Goal: Register for event/course

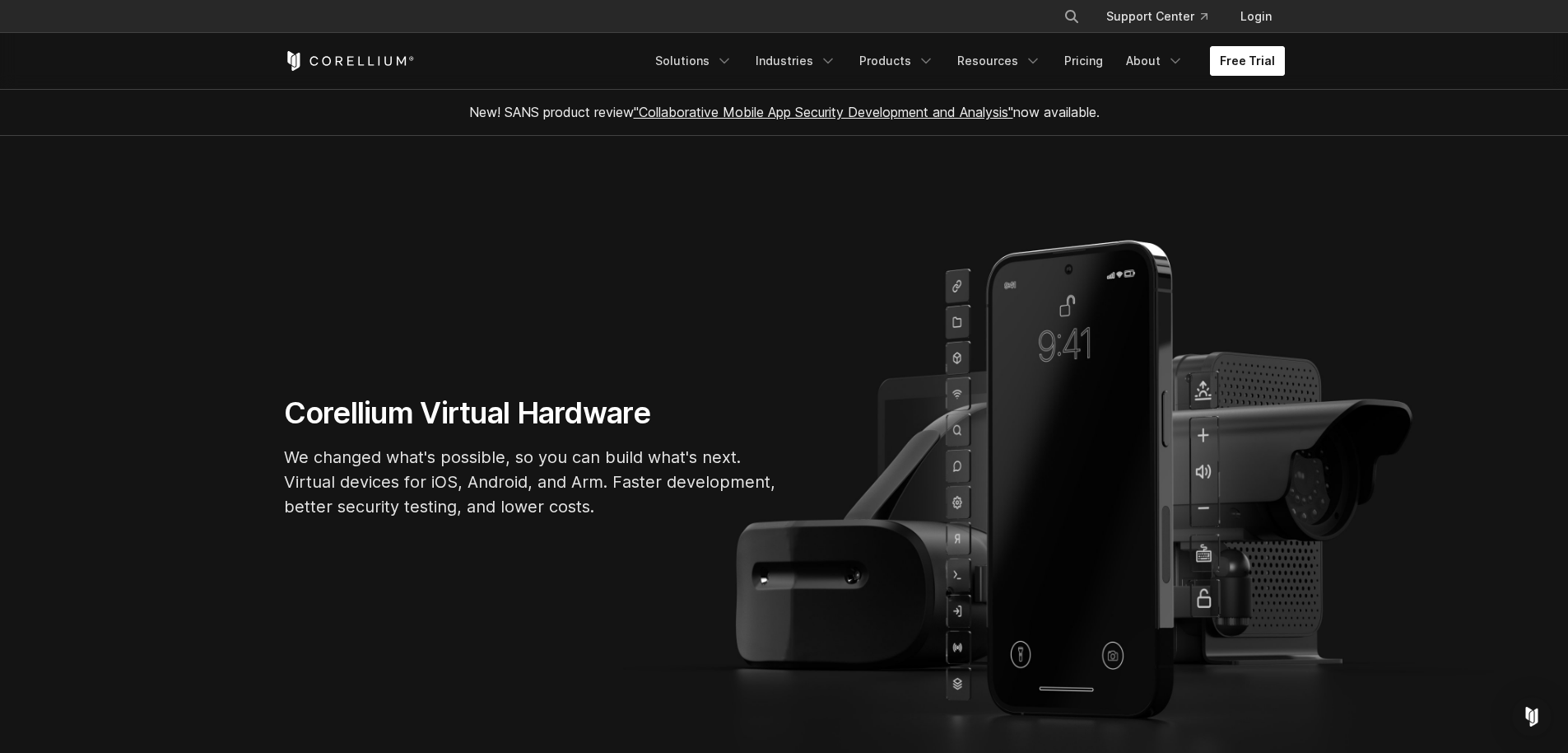
click at [1229, 57] on link "Free Trial" at bounding box center [1247, 61] width 75 height 30
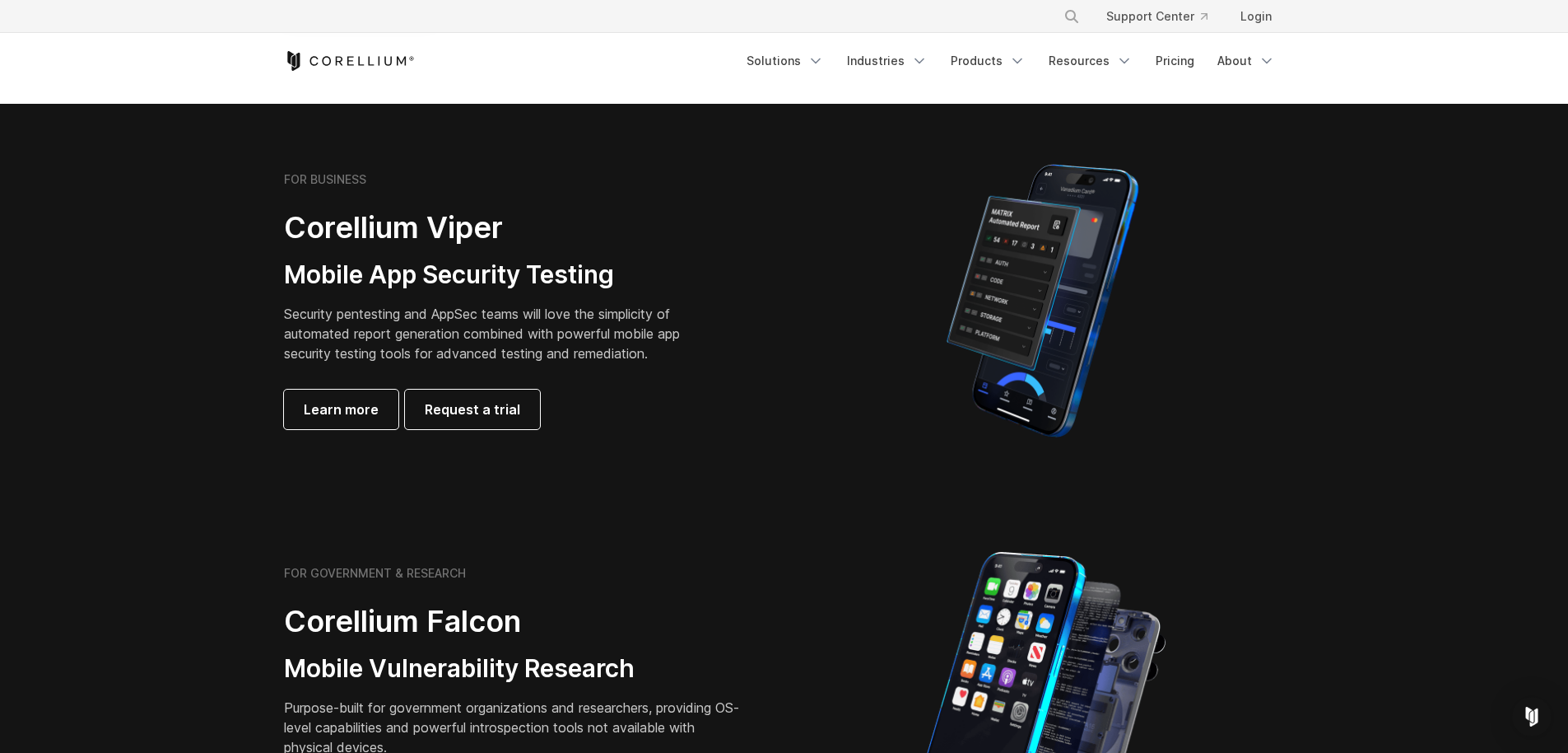
scroll to position [323, 0]
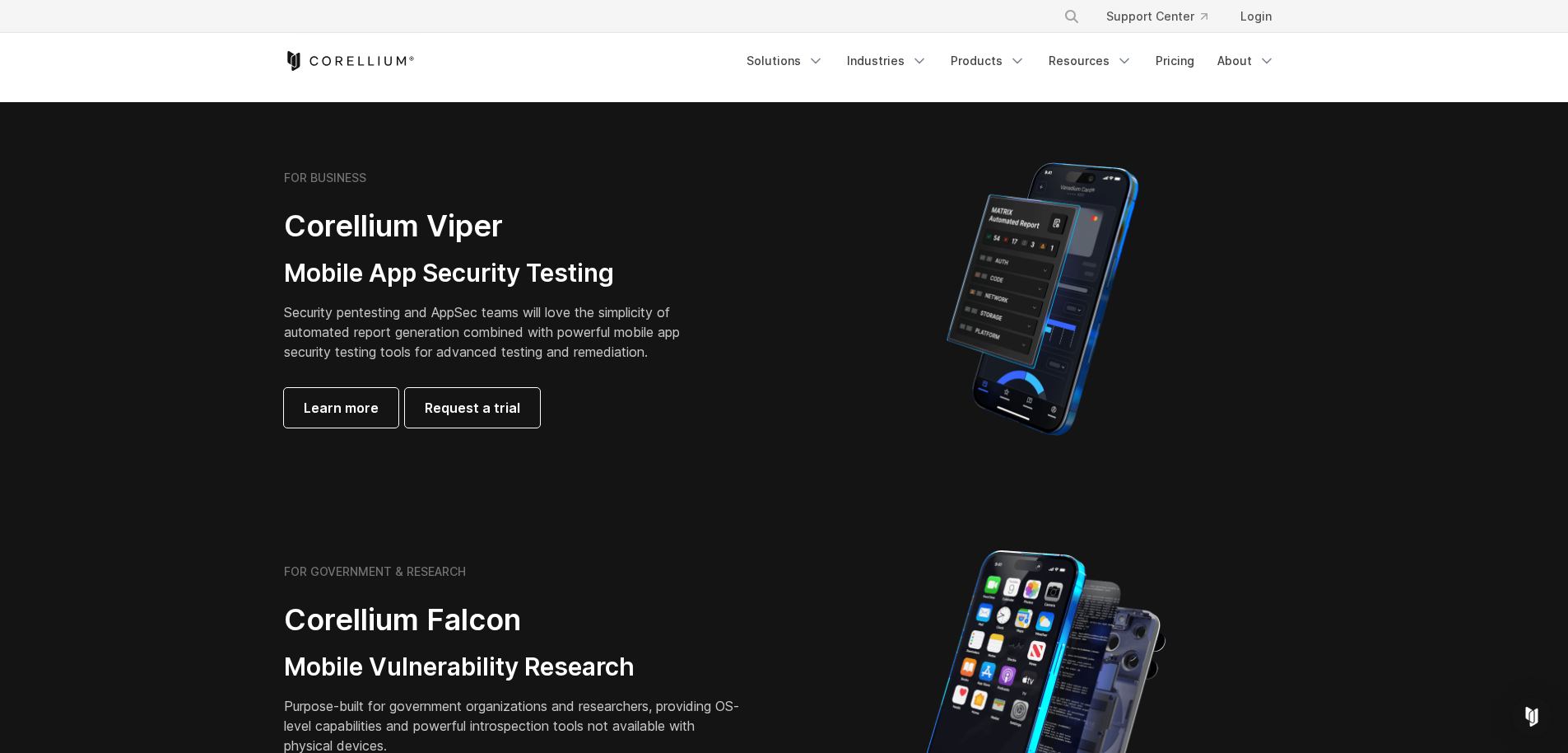
click at [388, 305] on p "Security pentesting and AppSec teams will love the simplicity of automated repo…" at bounding box center [495, 331] width 421 height 59
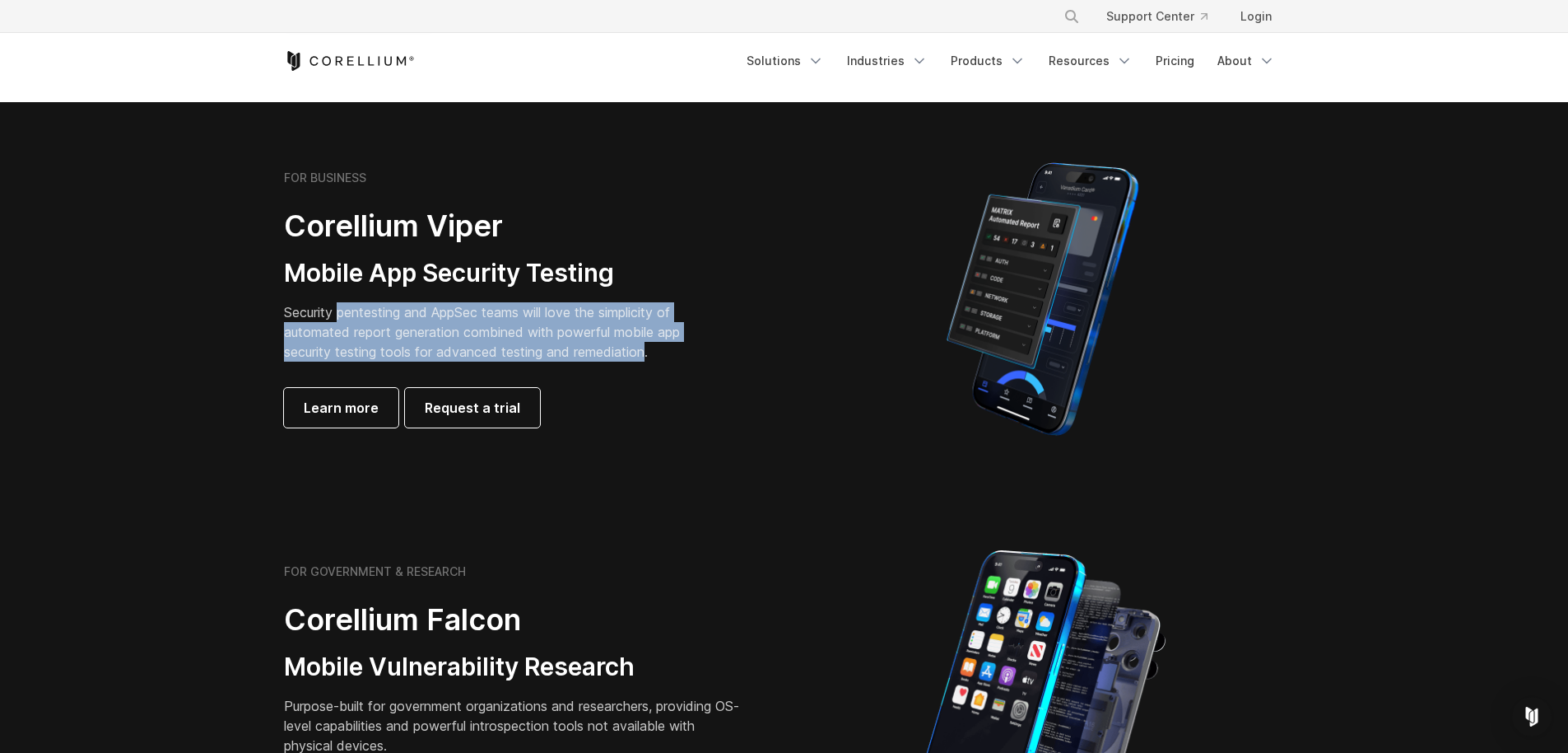
drag, startPoint x: 388, startPoint y: 305, endPoint x: 636, endPoint y: 346, distance: 251.4
click at [636, 346] on p "Security pentesting and AppSec teams will love the simplicity of automated repo…" at bounding box center [495, 331] width 421 height 59
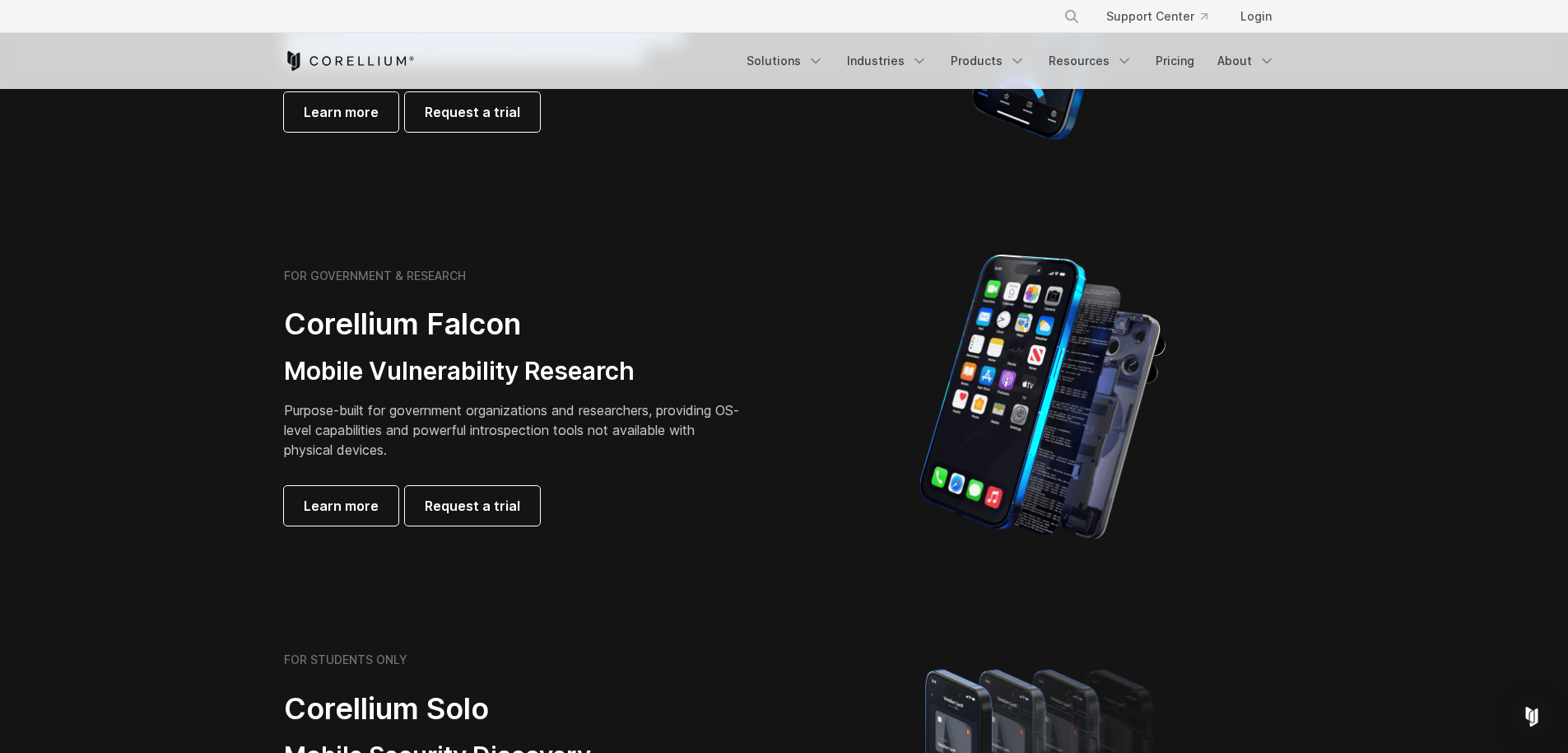
scroll to position [622, 0]
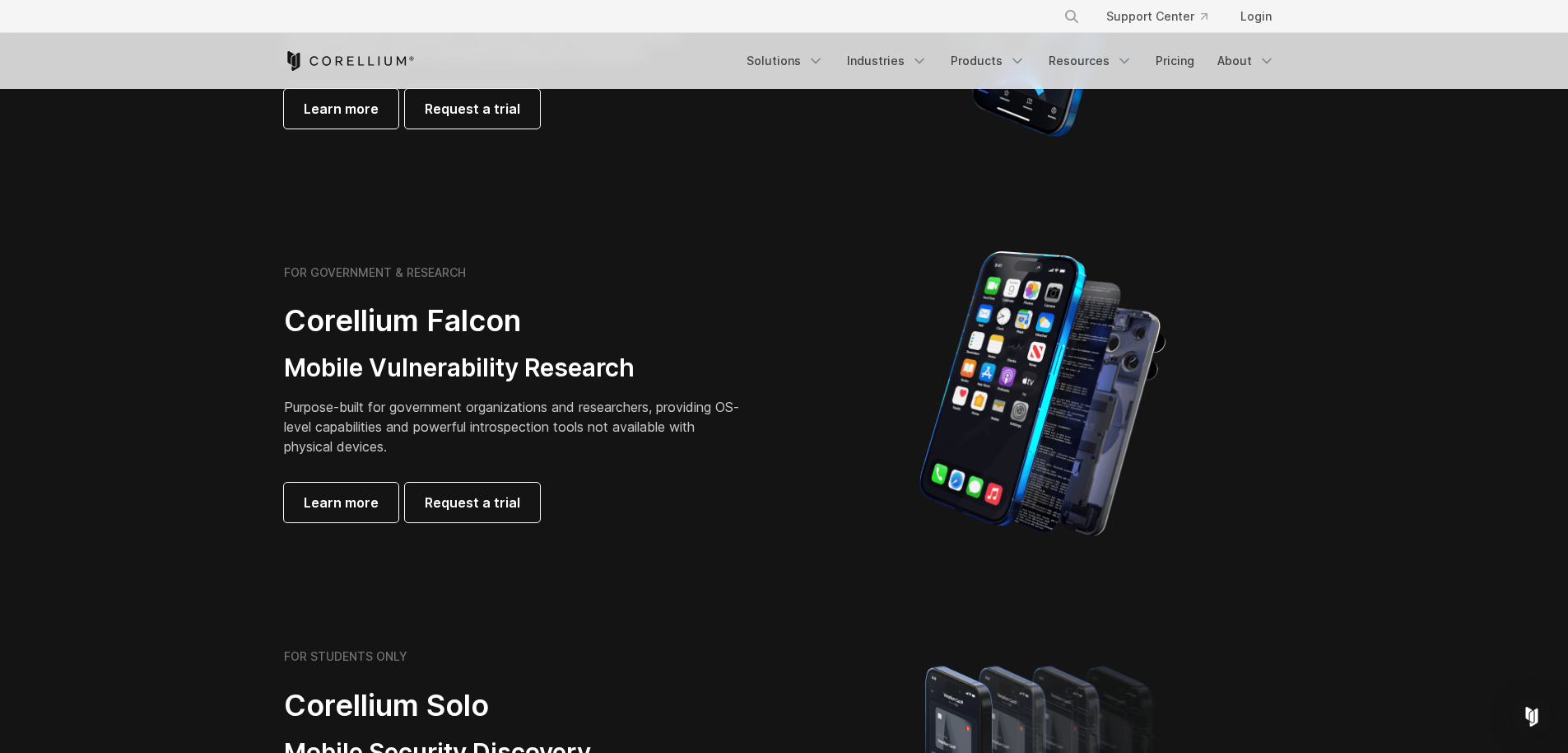
click at [372, 410] on p "Purpose-built for government organizations and researchers, providing OS-level …" at bounding box center [514, 426] width 461 height 59
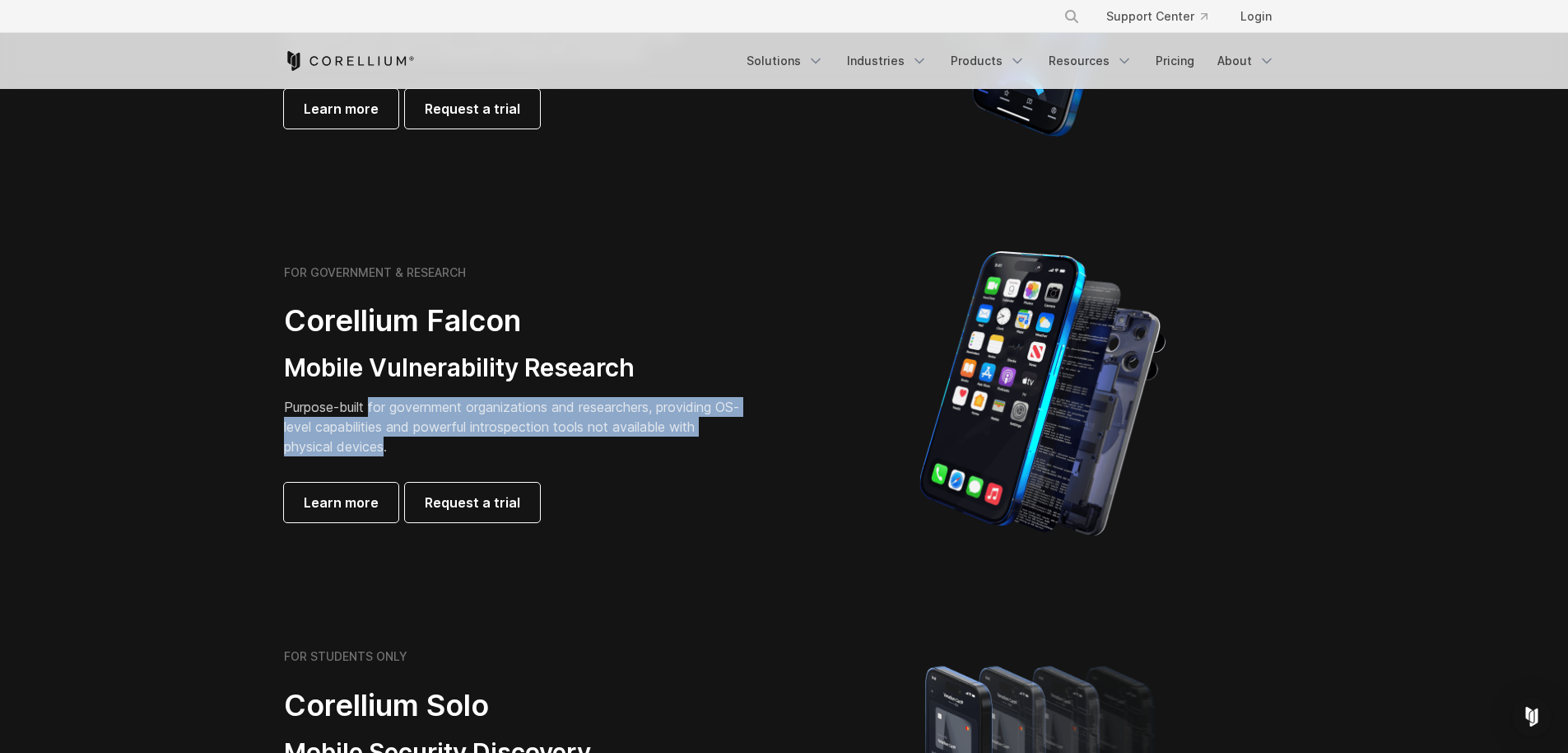
drag, startPoint x: 372, startPoint y: 410, endPoint x: 381, endPoint y: 441, distance: 32.3
click at [381, 441] on p "Purpose-built for government organizations and researchers, providing OS-level …" at bounding box center [514, 426] width 461 height 59
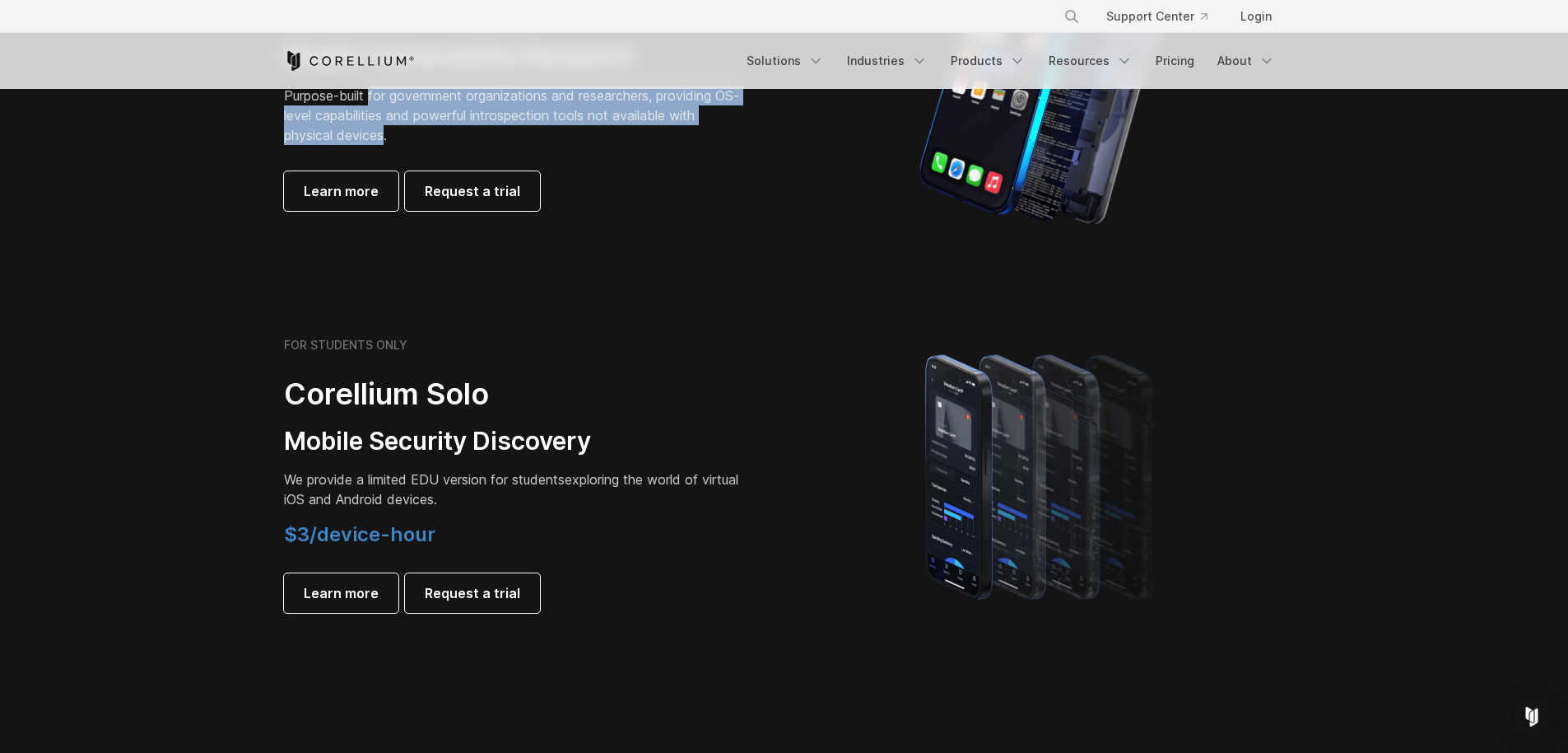
scroll to position [938, 0]
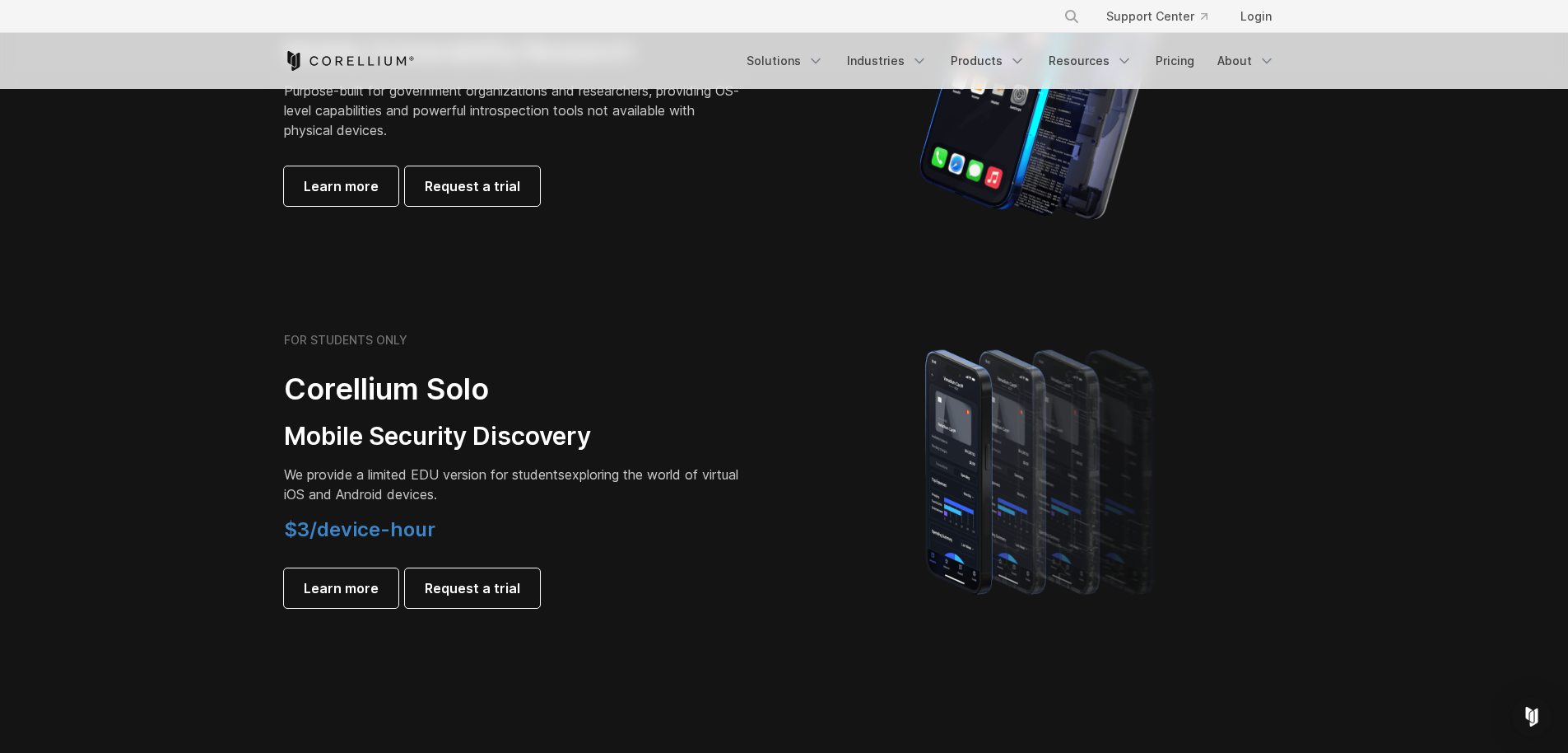
click at [368, 464] on div "FOR STUDENTS ONLY Corellium Solo Mobile Security Discovery We provide a limited…" at bounding box center [514, 469] width 461 height 275
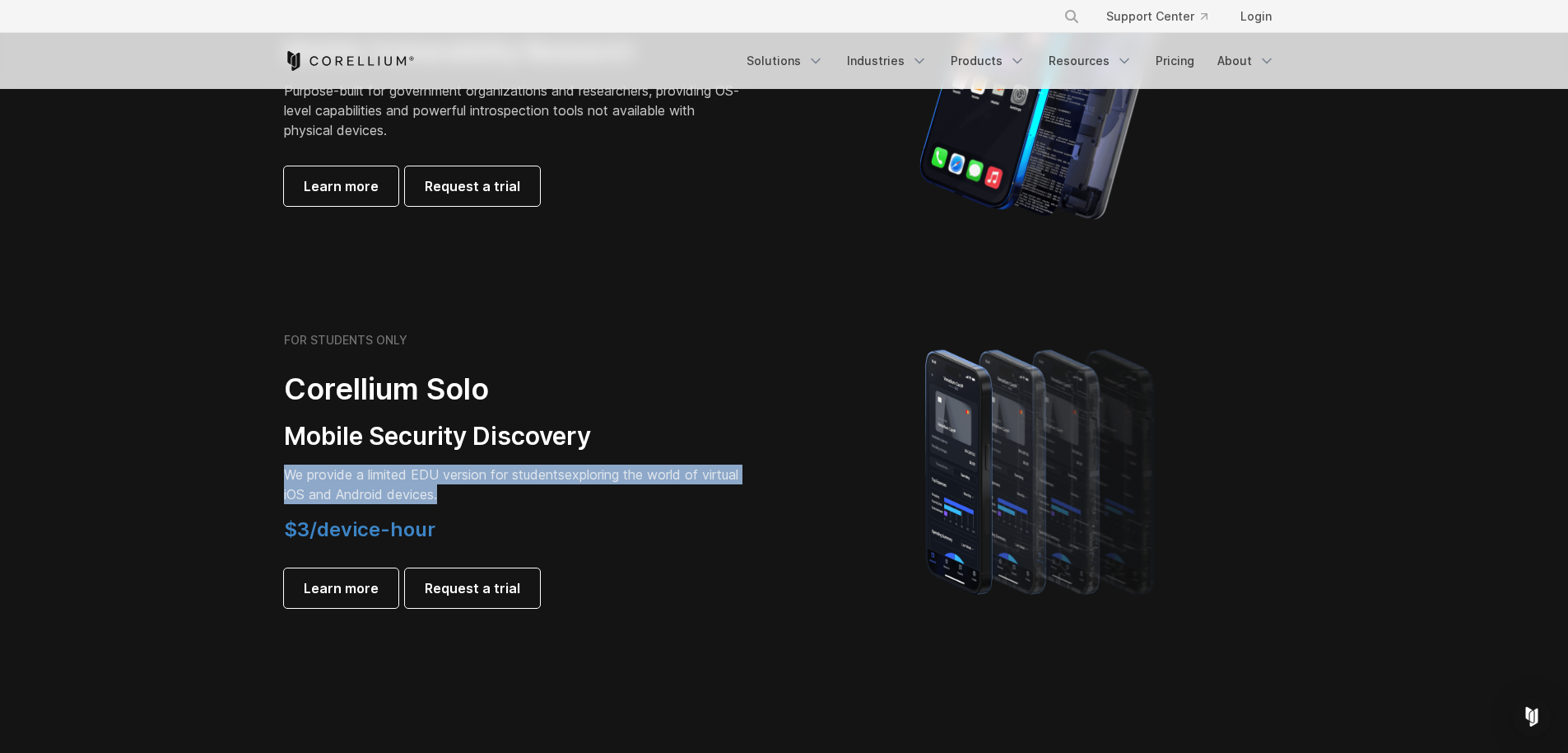
drag, startPoint x: 368, startPoint y: 464, endPoint x: 570, endPoint y: 489, distance: 203.5
click at [570, 489] on div "FOR STUDENTS ONLY Corellium Solo Mobile Security Discovery We provide a limited…" at bounding box center [514, 469] width 461 height 275
click at [526, 493] on p "We provide a limited EDU version for students exploring the world of virtual iO…" at bounding box center [514, 484] width 461 height 39
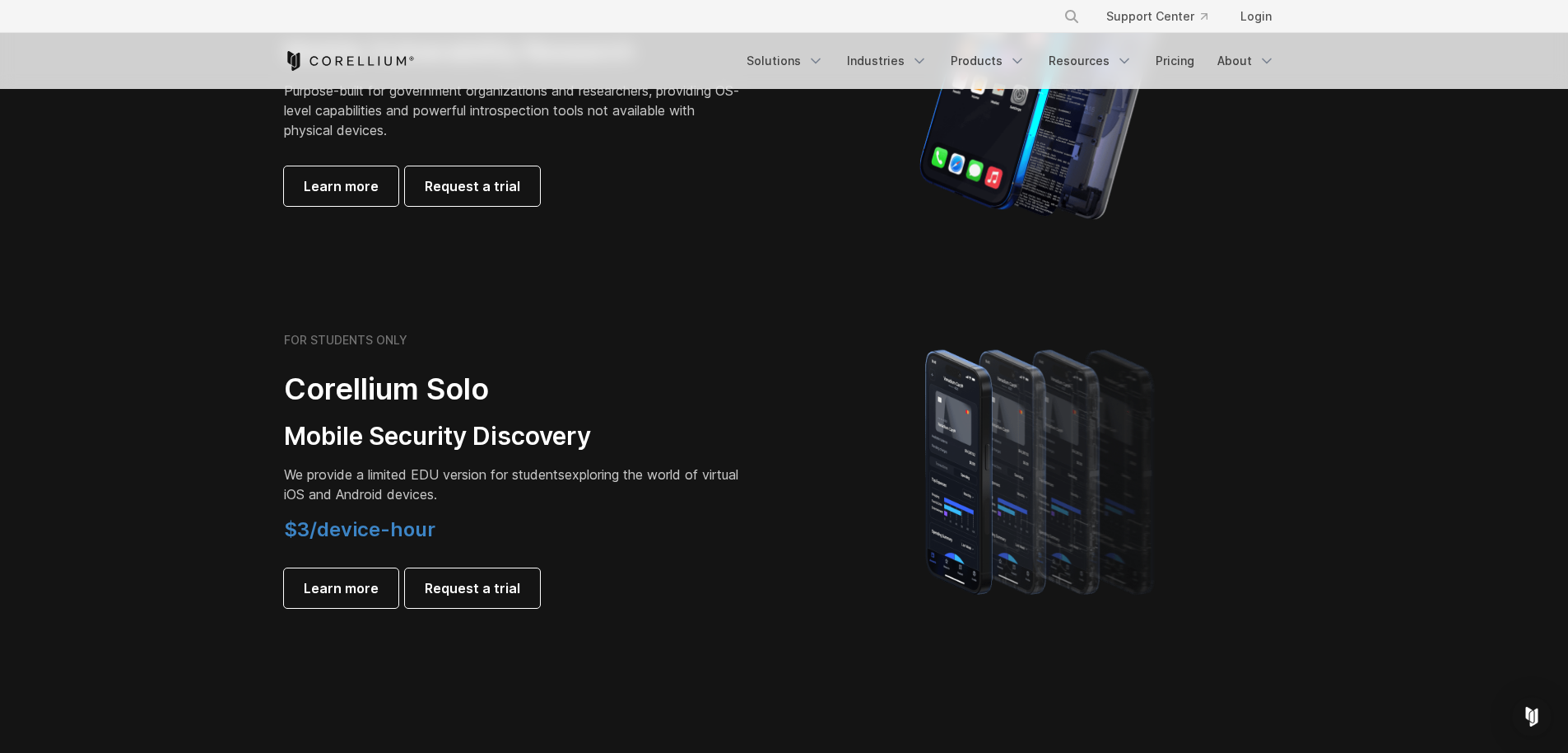
click at [526, 493] on p "We provide a limited EDU version for students exploring the world of virtual iO…" at bounding box center [514, 484] width 461 height 39
click at [354, 597] on span "Learn more" at bounding box center [342, 588] width 75 height 20
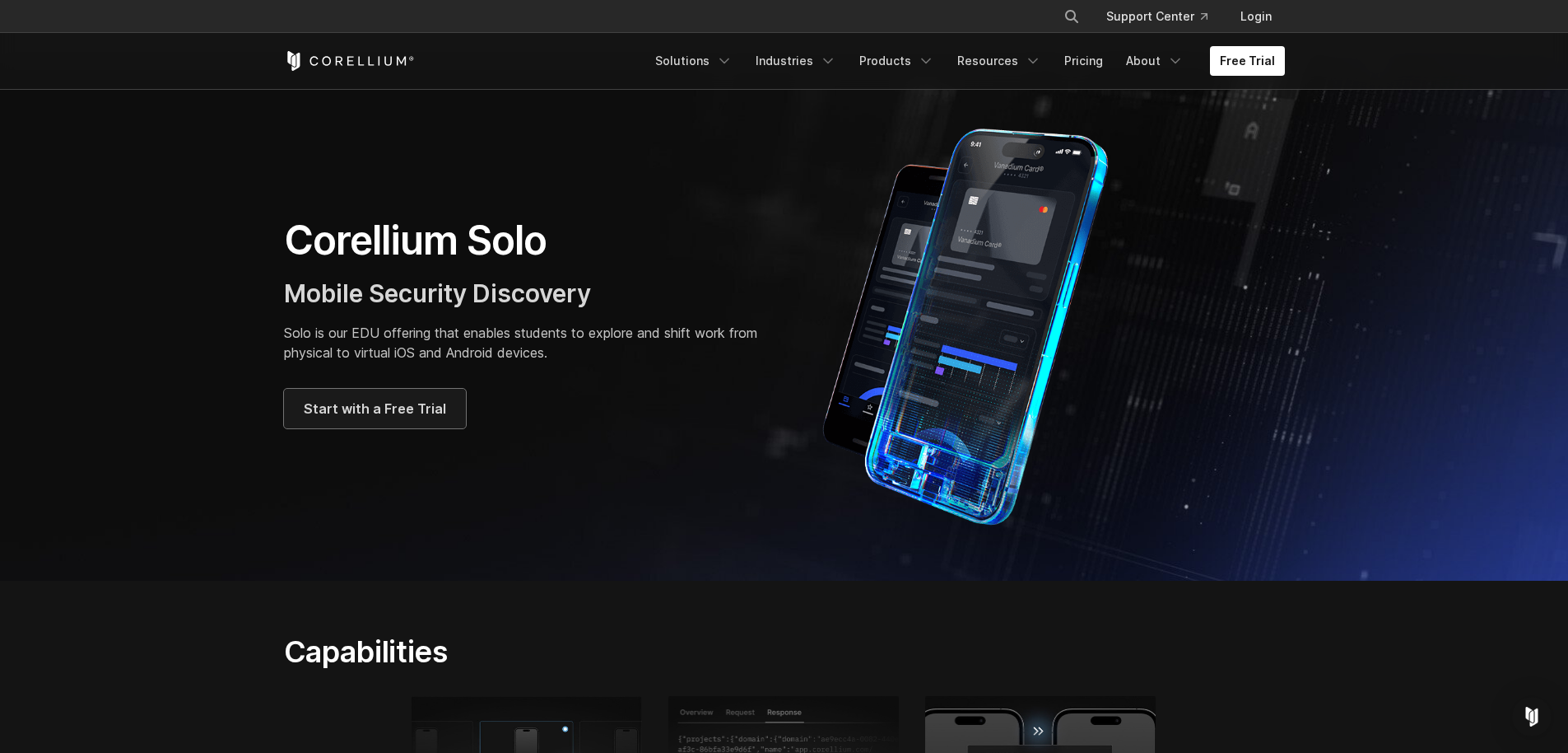
scroll to position [26, 0]
click at [349, 402] on span "Start with a Free Trial" at bounding box center [375, 407] width 143 height 20
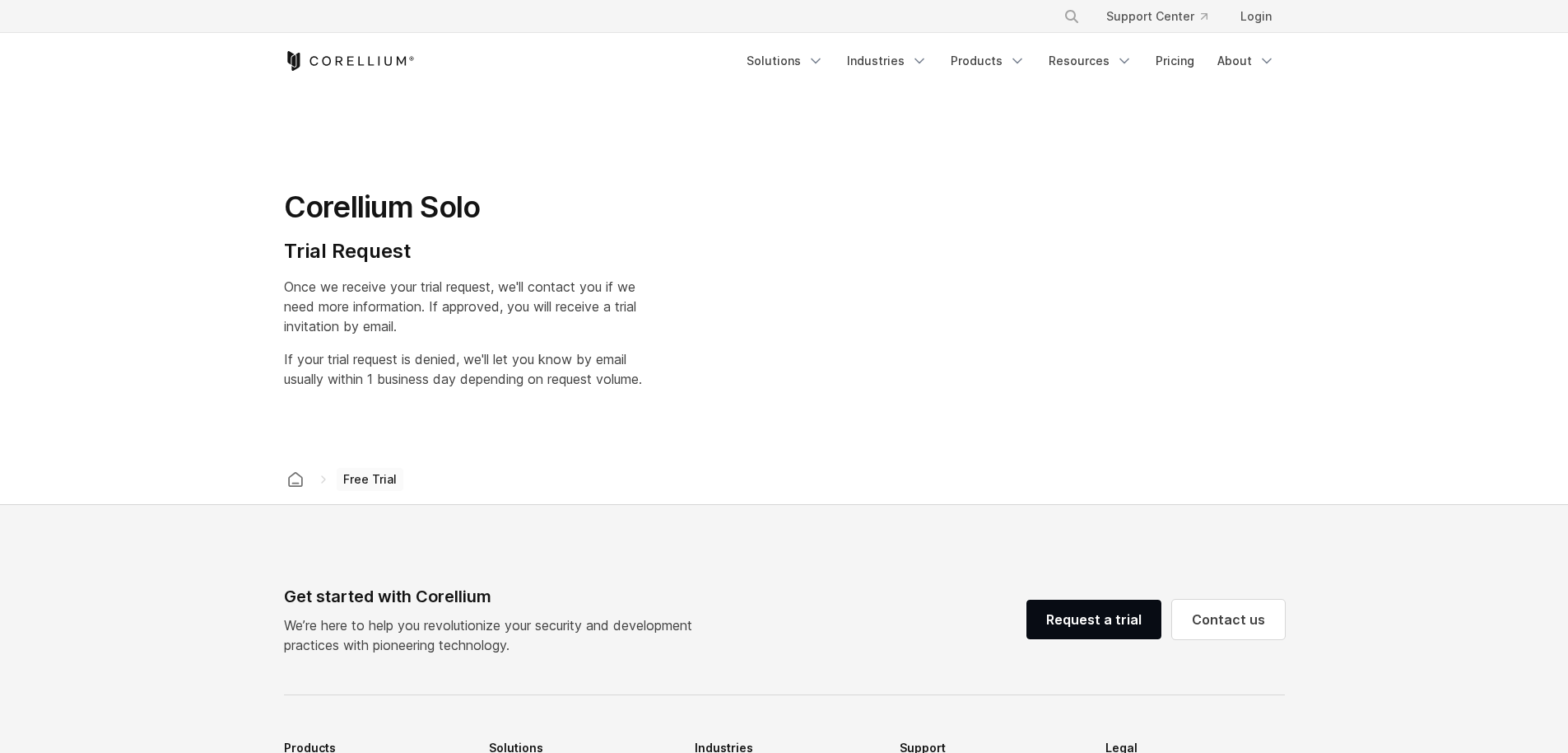
select select "**"
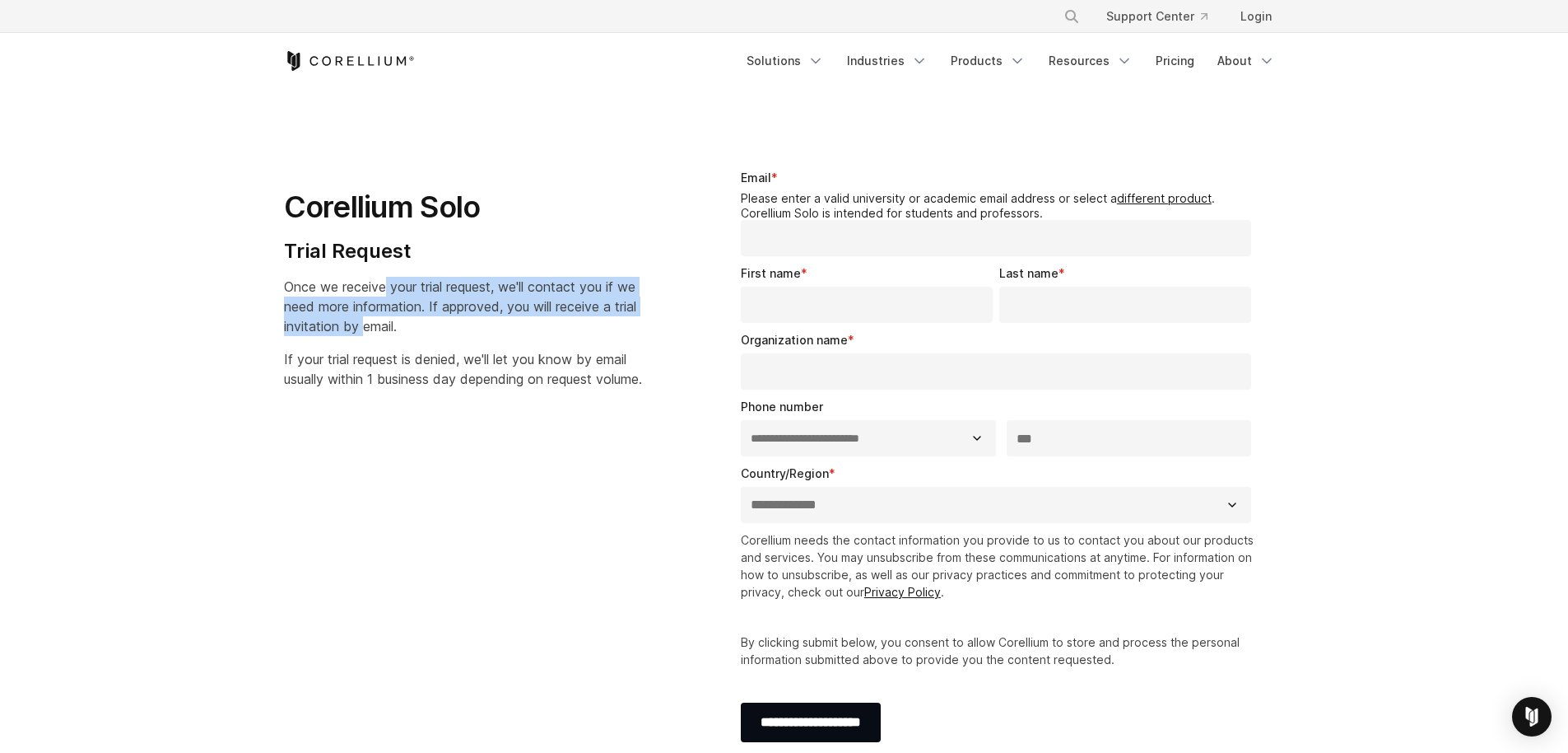
drag, startPoint x: 385, startPoint y: 296, endPoint x: 411, endPoint y: 362, distance: 70.9
click at [404, 354] on div "Corellium Solo Trial Request Once we receive your trial request, we'll contact …" at bounding box center [483, 272] width 398 height 233
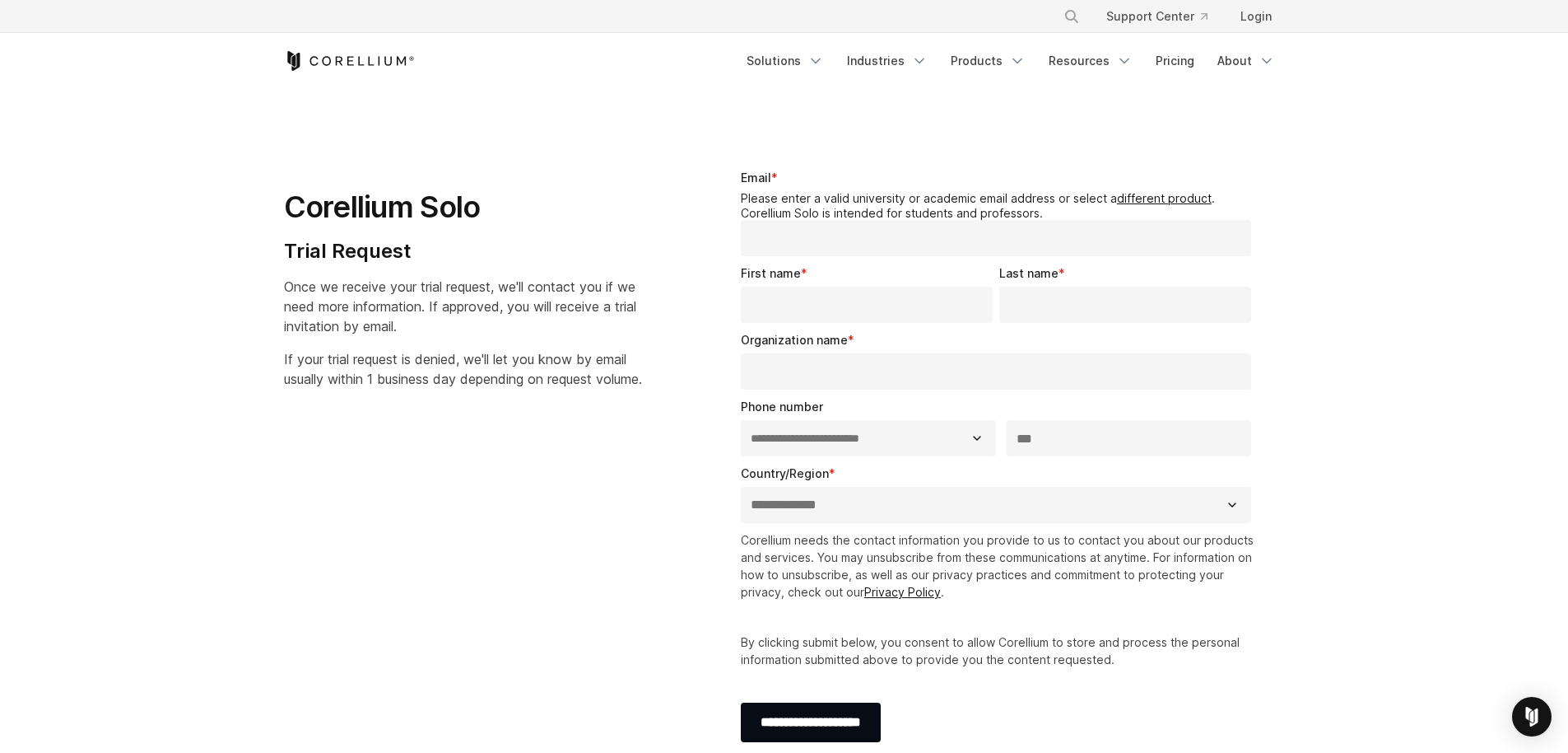
click at [466, 372] on span "If your trial request is denied, we'll let you know by email usually within 1 b…" at bounding box center [464, 369] width 358 height 37
drag, startPoint x: 459, startPoint y: 365, endPoint x: 465, endPoint y: 396, distance: 31.6
click at [465, 389] on p "If your trial request is denied, we'll let you know by email usually within 1 b…" at bounding box center [464, 369] width 358 height 39
click at [358, 389] on p "If your trial request is denied, we'll let you know by email usually within 1 b…" at bounding box center [464, 369] width 358 height 39
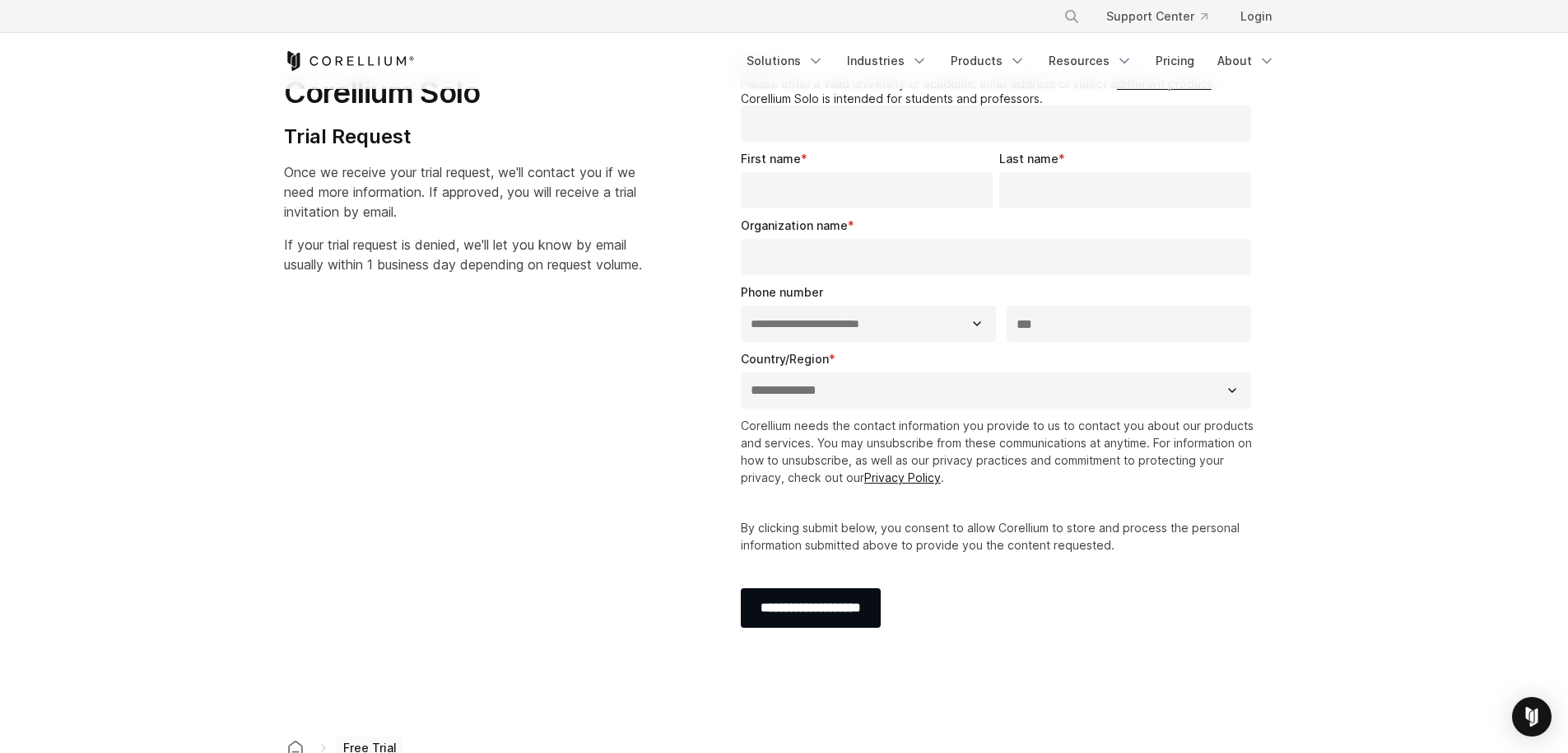
scroll to position [134, 0]
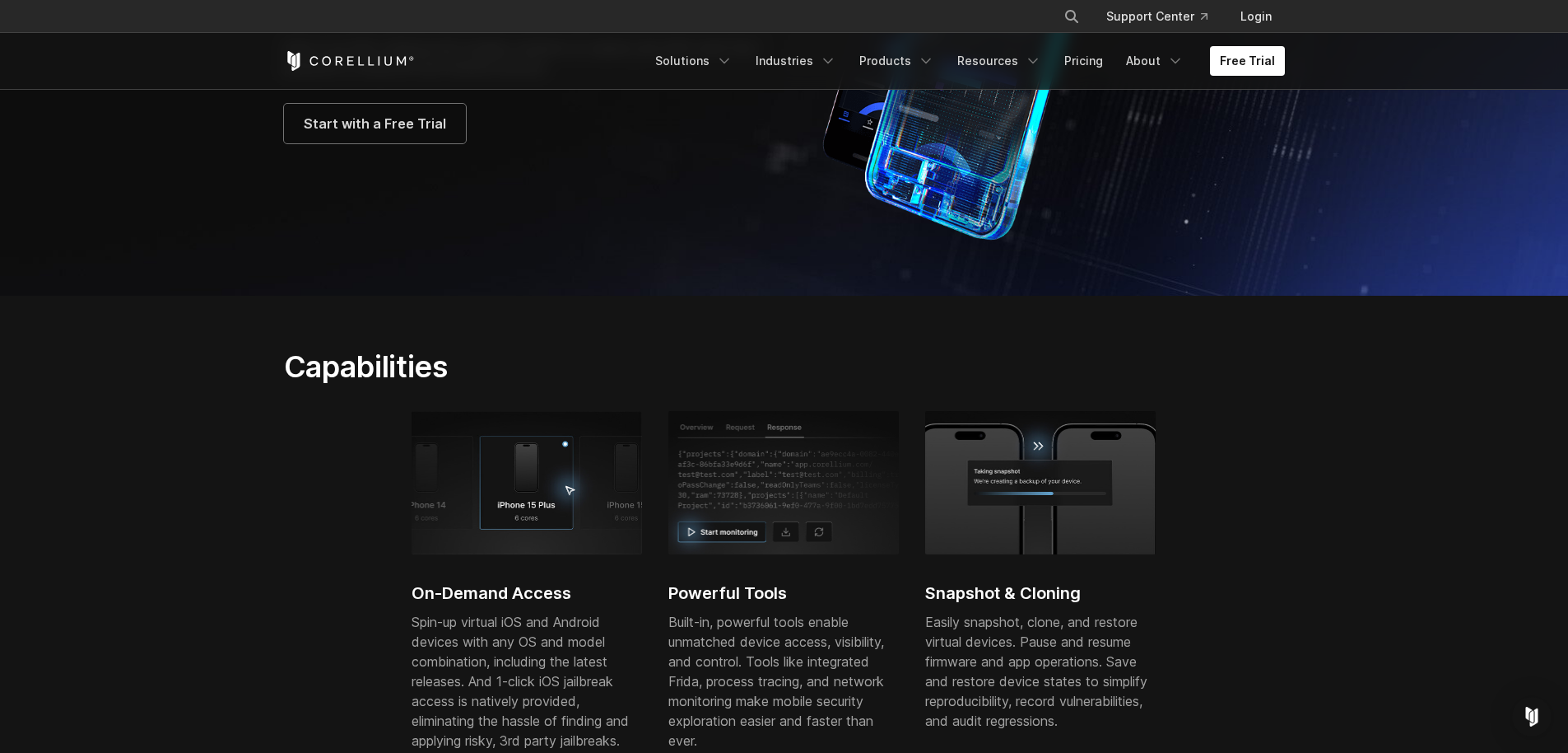
scroll to position [654, 0]
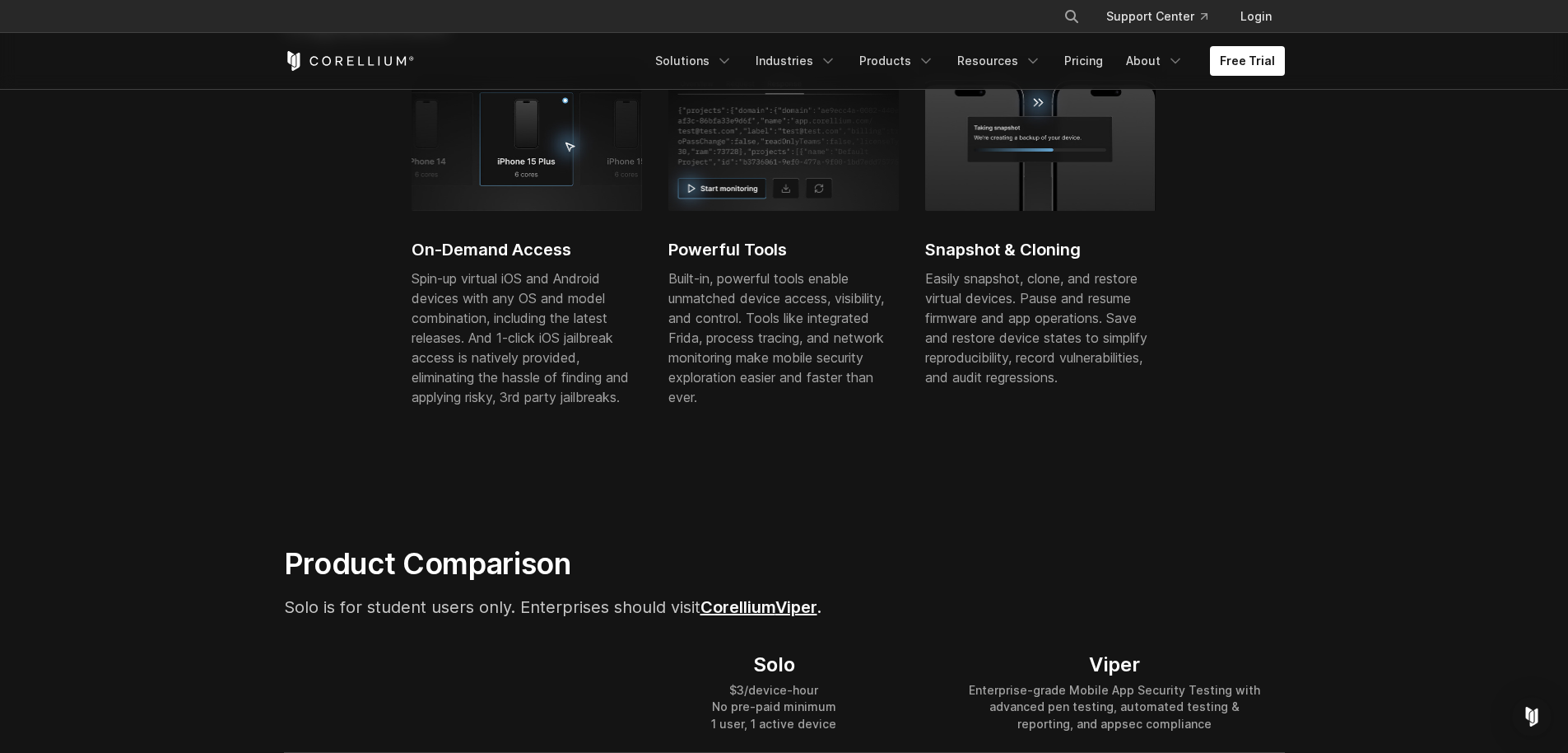
drag, startPoint x: 505, startPoint y: 251, endPoint x: 546, endPoint y: 317, distance: 77.7
click at [540, 311] on div "On-Demand Access Spin-up virtual iOS and Android devices with any OS and model …" at bounding box center [527, 254] width 231 height 372
drag, startPoint x: 730, startPoint y: 265, endPoint x: 760, endPoint y: 355, distance: 94.9
click at [759, 355] on div "Powerful Tools Built-in, powerful tools enable unmatched device access, visibil…" at bounding box center [784, 254] width 231 height 372
drag, startPoint x: 764, startPoint y: 299, endPoint x: 763, endPoint y: 357, distance: 58.0
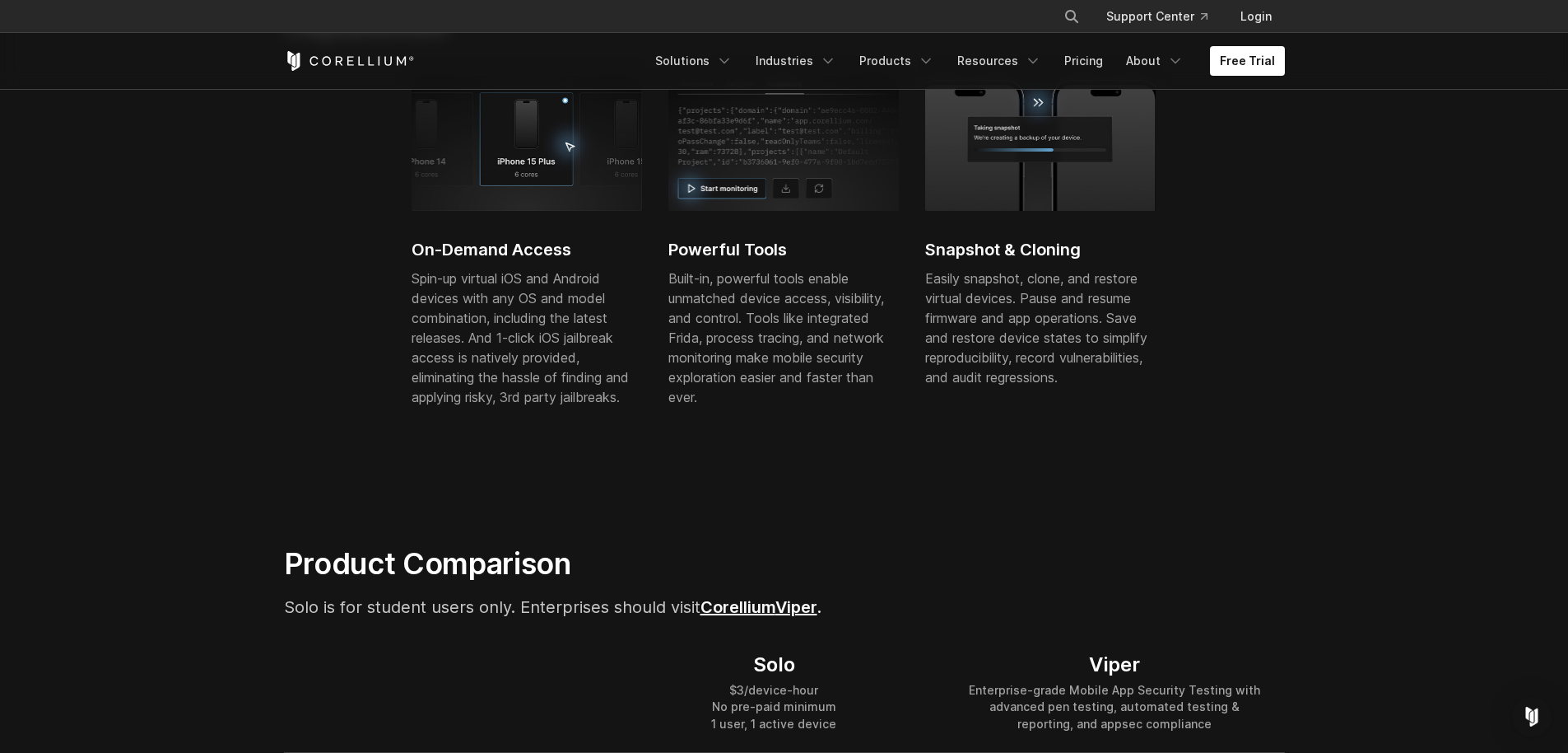
click at [763, 357] on p "Built-in, powerful tools enable unmatched device access, visibility, and contro…" at bounding box center [784, 337] width 231 height 138
drag, startPoint x: 773, startPoint y: 325, endPoint x: 779, endPoint y: 365, distance: 40.4
click at [778, 361] on p "Built-in, powerful tools enable unmatched device access, visibility, and contro…" at bounding box center [784, 337] width 231 height 138
drag, startPoint x: 795, startPoint y: 340, endPoint x: 799, endPoint y: 383, distance: 43.2
click at [799, 372] on p "Built-in, powerful tools enable unmatched device access, visibility, and contro…" at bounding box center [784, 337] width 231 height 138
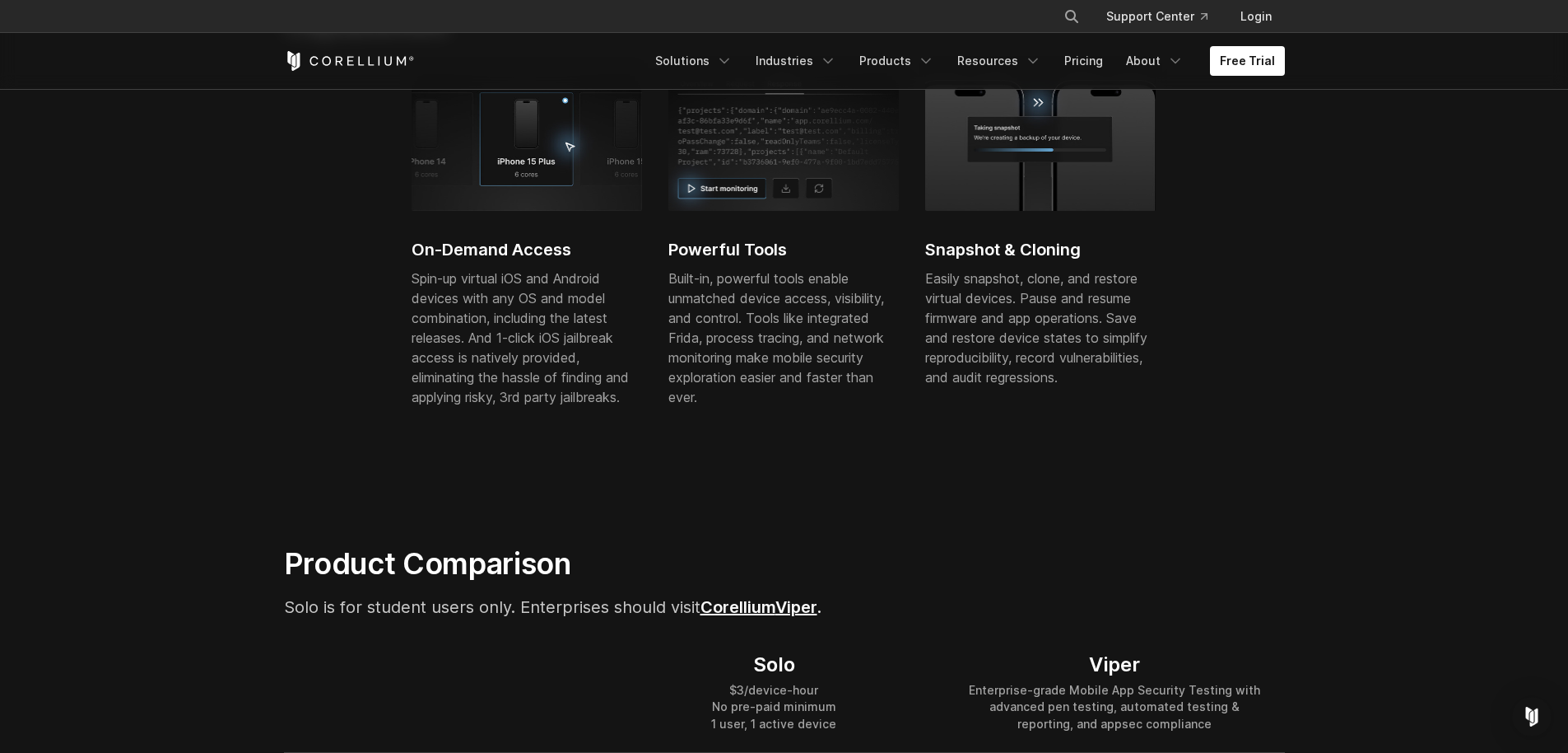
drag, startPoint x: 733, startPoint y: 353, endPoint x: 745, endPoint y: 409, distance: 57.3
click at [744, 405] on p "Built-in, powerful tools enable unmatched device access, visibility, and contro…" at bounding box center [784, 337] width 231 height 138
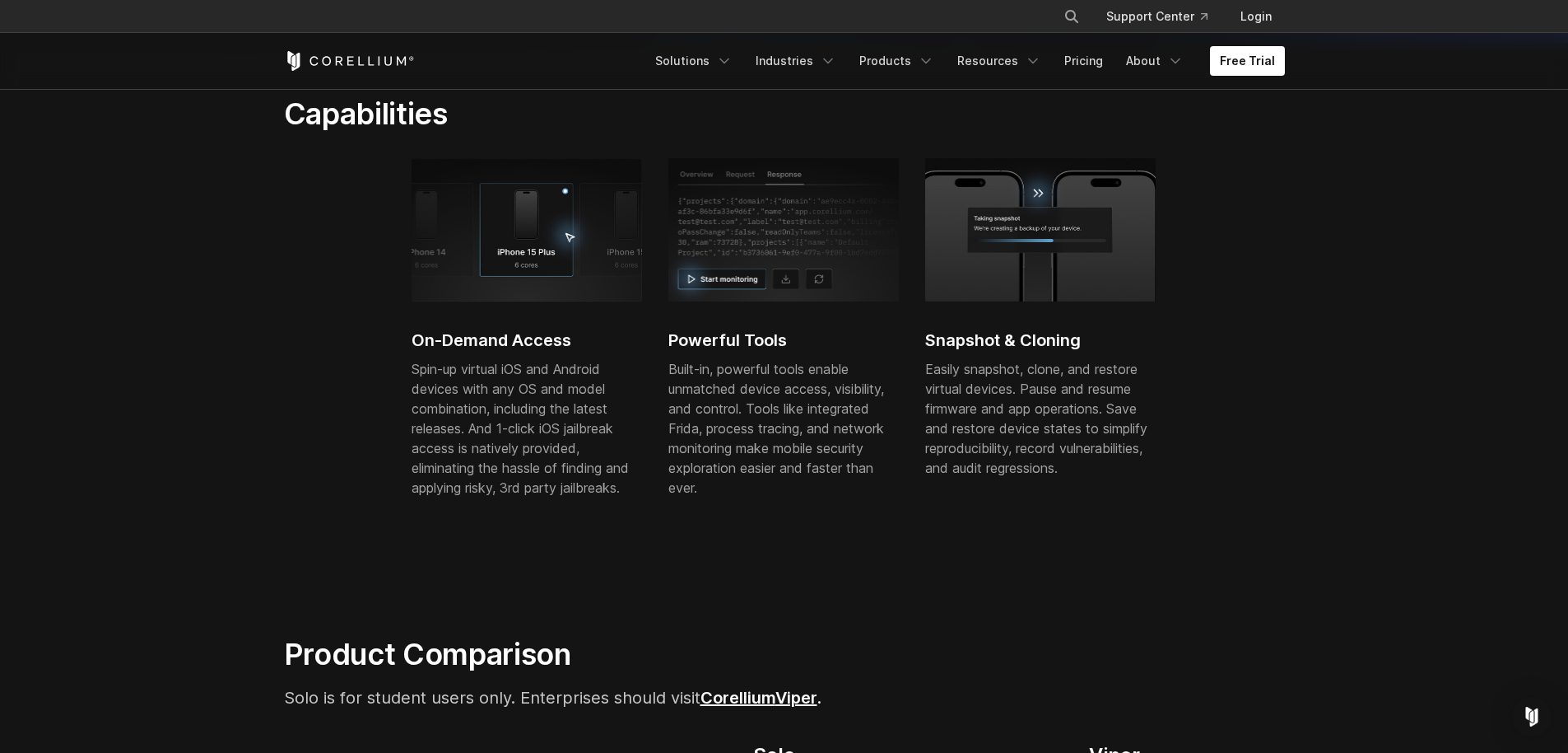
scroll to position [539, 0]
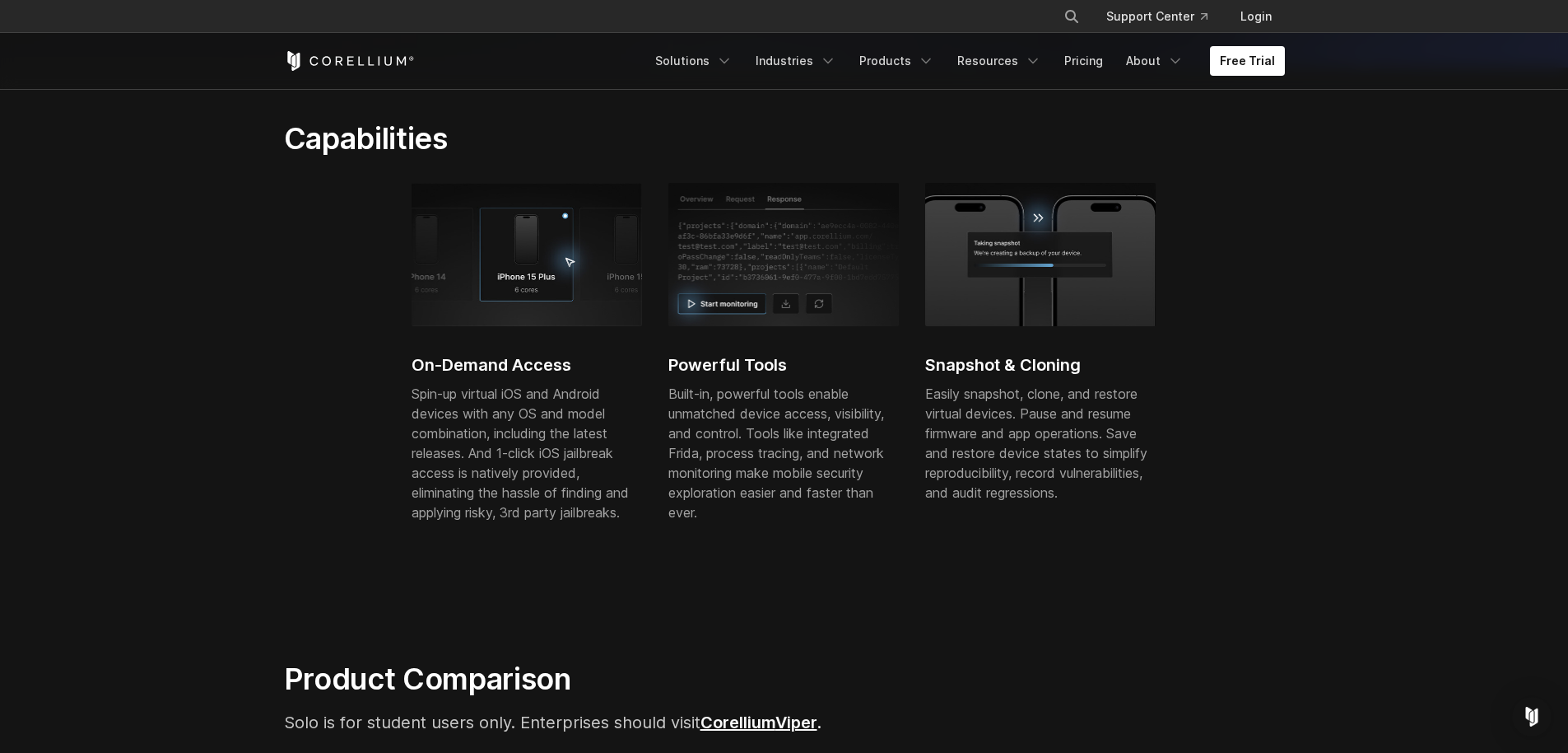
drag, startPoint x: 921, startPoint y: 405, endPoint x: 1015, endPoint y: 480, distance: 120.3
click at [934, 421] on div "On-Demand Access Spin-up virtual iOS and Android devices with any OS and model …" at bounding box center [797, 369] width 770 height 372
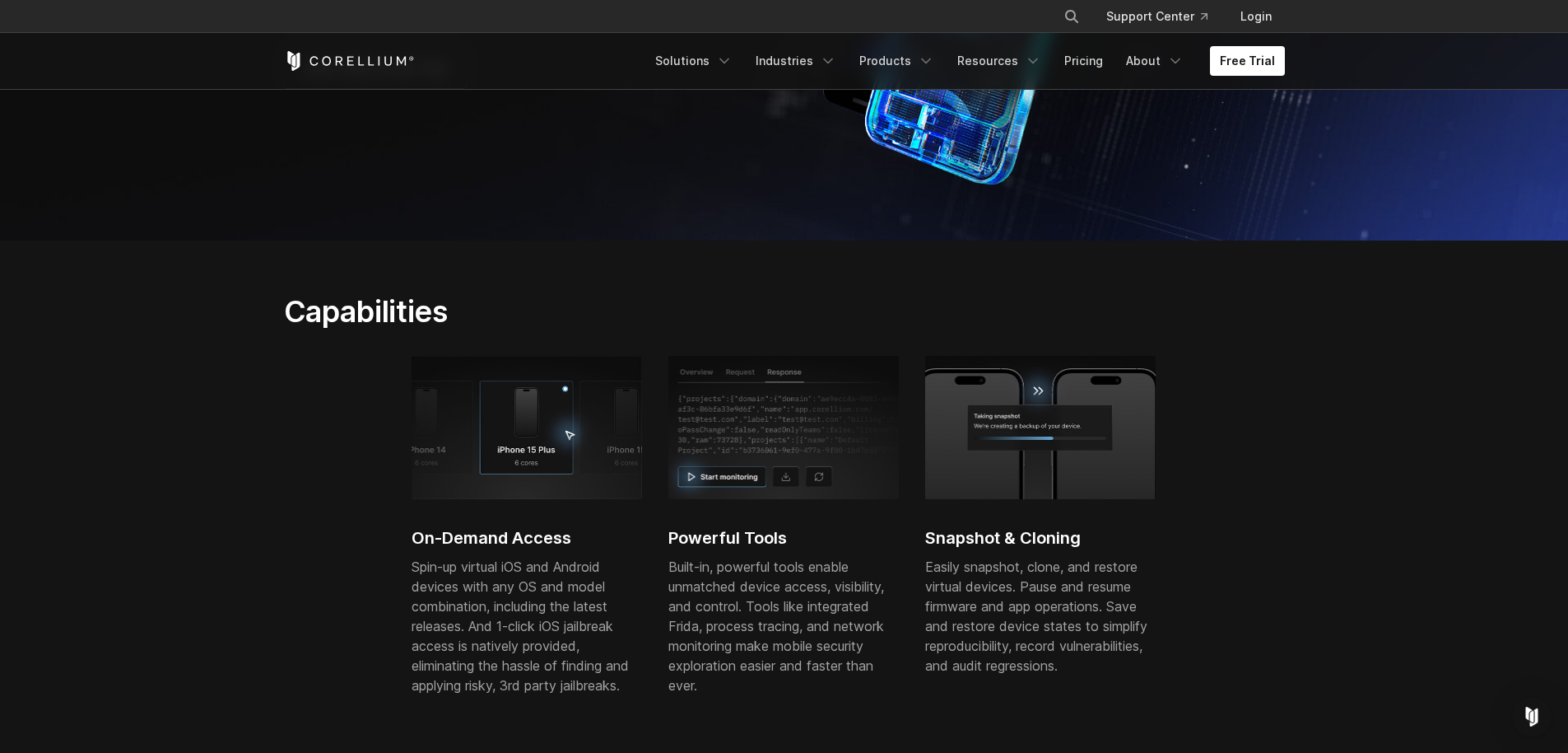
scroll to position [0, 0]
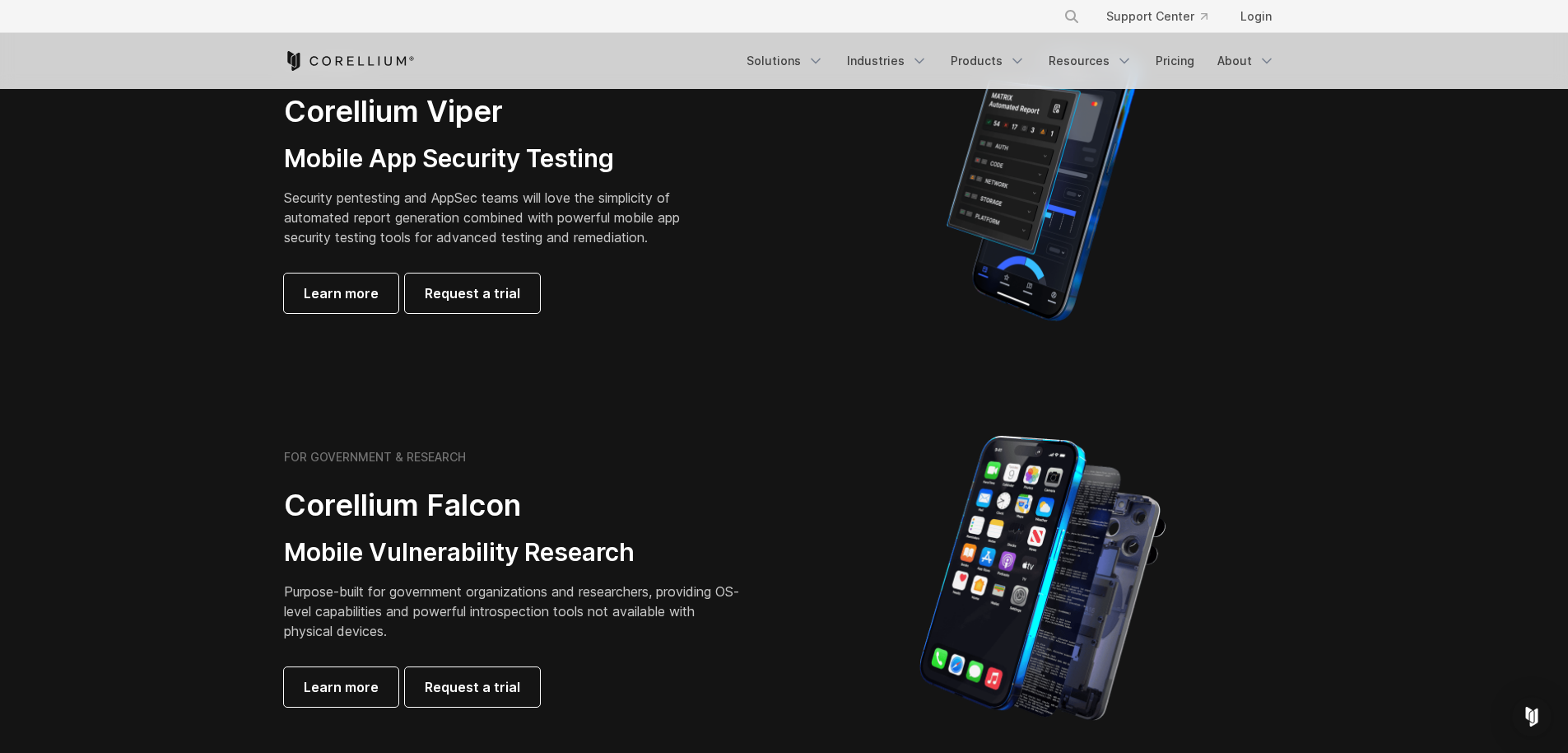
scroll to position [423, 0]
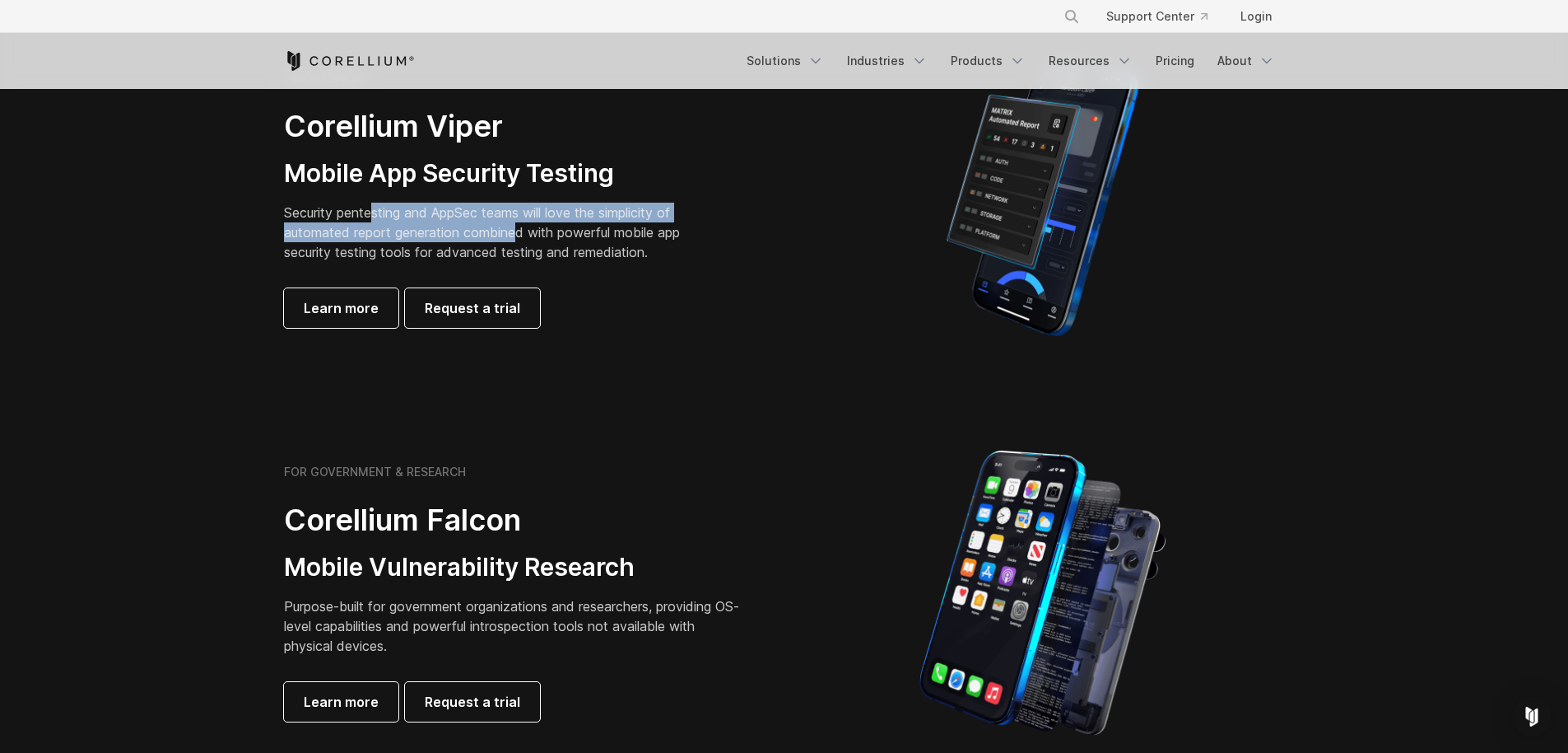
drag, startPoint x: 376, startPoint y: 213, endPoint x: 523, endPoint y: 233, distance: 148.4
click at [523, 233] on p "Security pentesting and AppSec teams will love the simplicity of automated repo…" at bounding box center [495, 232] width 421 height 59
click at [361, 310] on span "Learn more" at bounding box center [342, 308] width 75 height 20
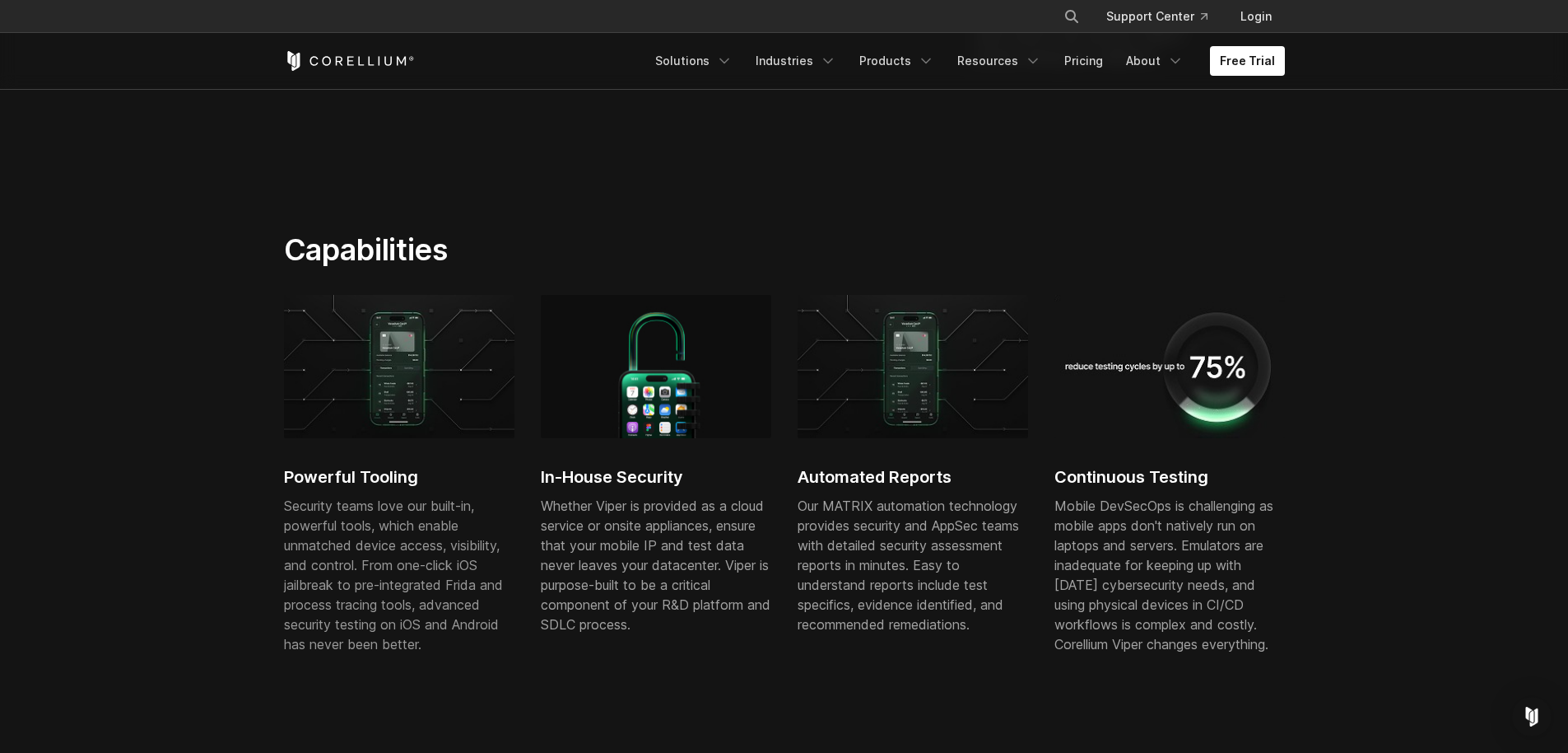
scroll to position [796, 0]
drag, startPoint x: 352, startPoint y: 501, endPoint x: 419, endPoint y: 580, distance: 103.6
click at [378, 578] on span "Security teams love our built-in, powerful tools, which enable unmatched device…" at bounding box center [393, 574] width 219 height 155
drag, startPoint x: 567, startPoint y: 515, endPoint x: 605, endPoint y: 577, distance: 72.7
click at [603, 576] on div "Whether Viper is provided as a cloud service or onsite appliances, ensure that …" at bounding box center [656, 563] width 231 height 138
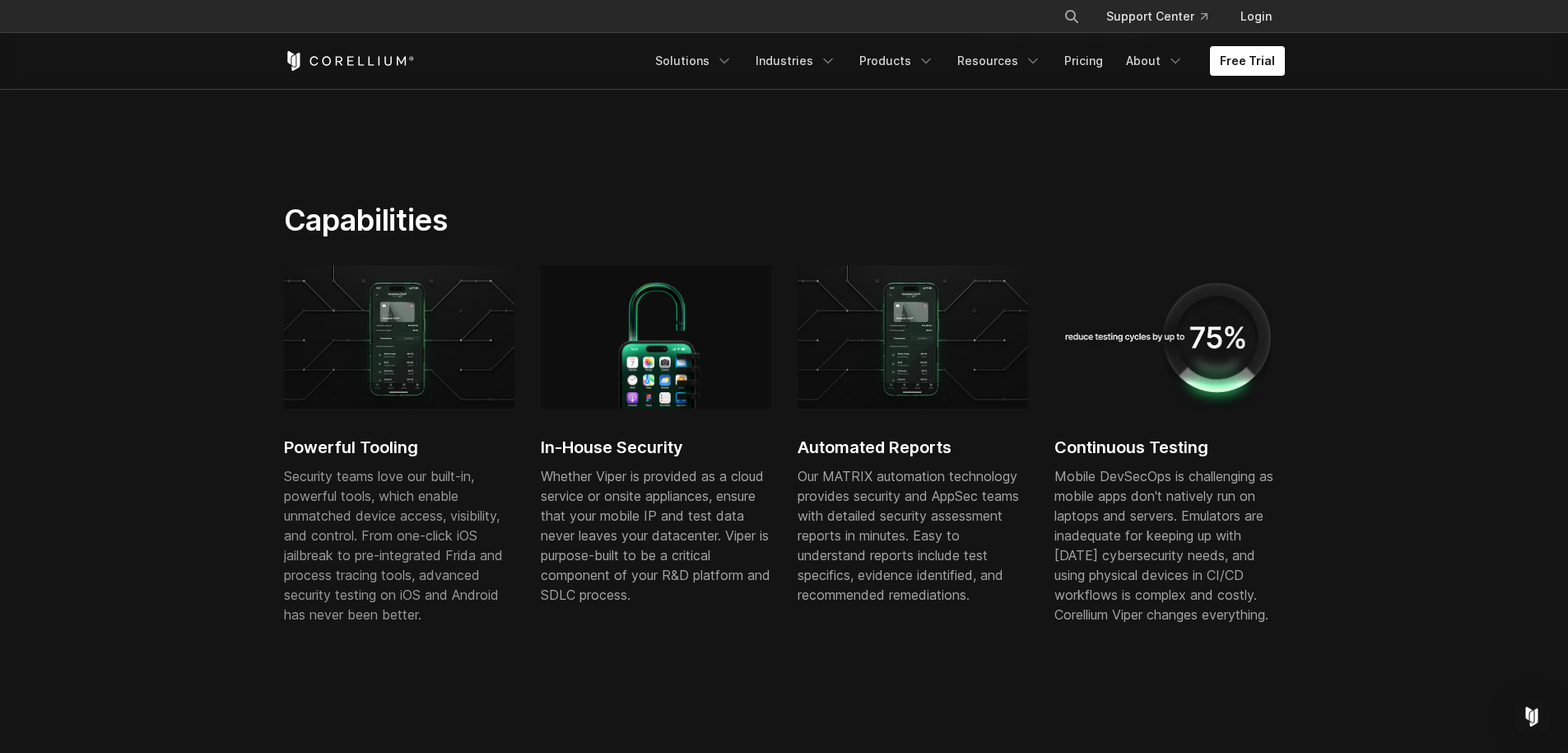
scroll to position [826, 0]
drag, startPoint x: 854, startPoint y: 476, endPoint x: 878, endPoint y: 529, distance: 58.2
click at [867, 506] on div "Our MATRIX automation technology provides security and AppSec teams with detail…" at bounding box center [913, 534] width 231 height 138
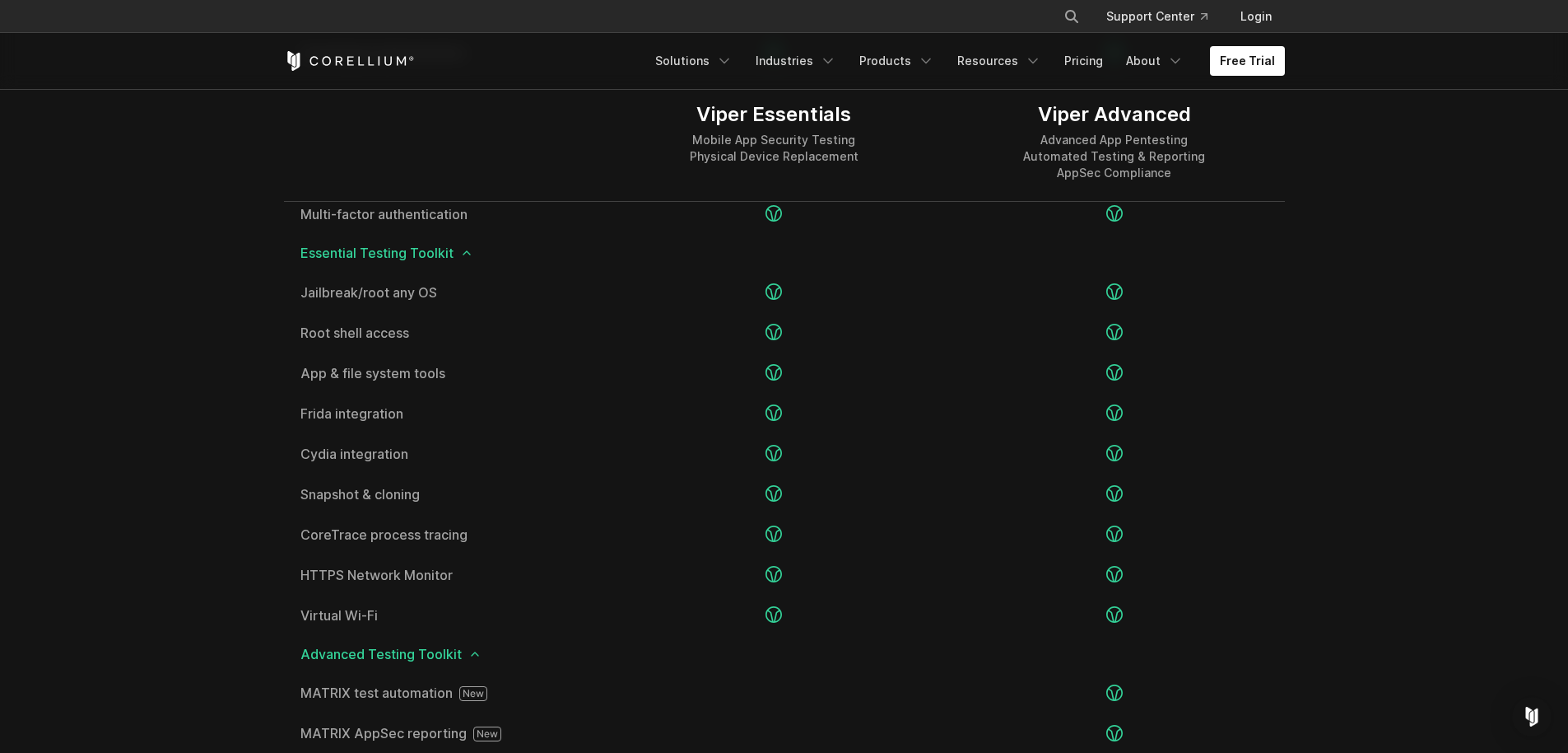
scroll to position [2405, 0]
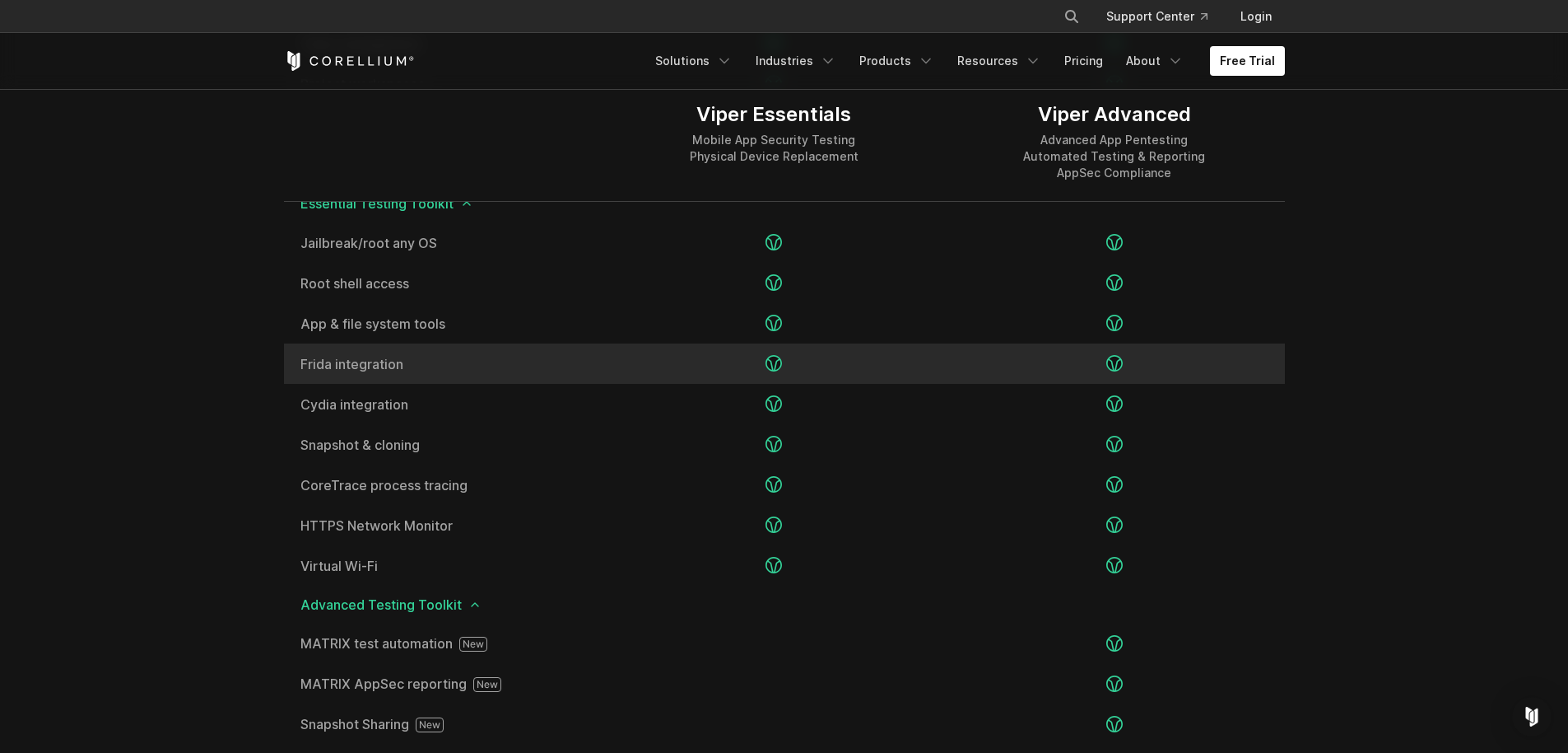
click at [343, 369] on span "Frida integration" at bounding box center [444, 364] width 287 height 13
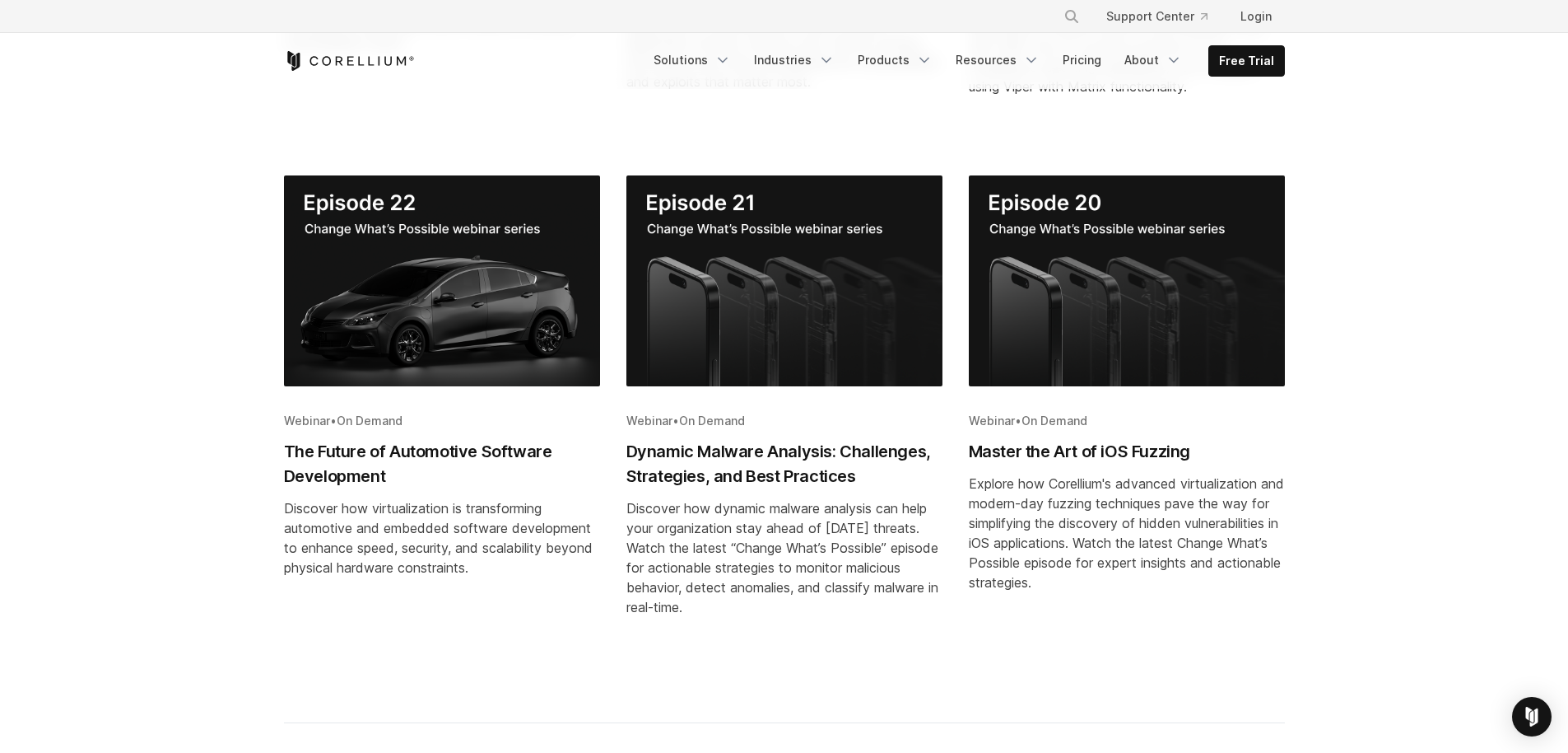
scroll to position [785, 0]
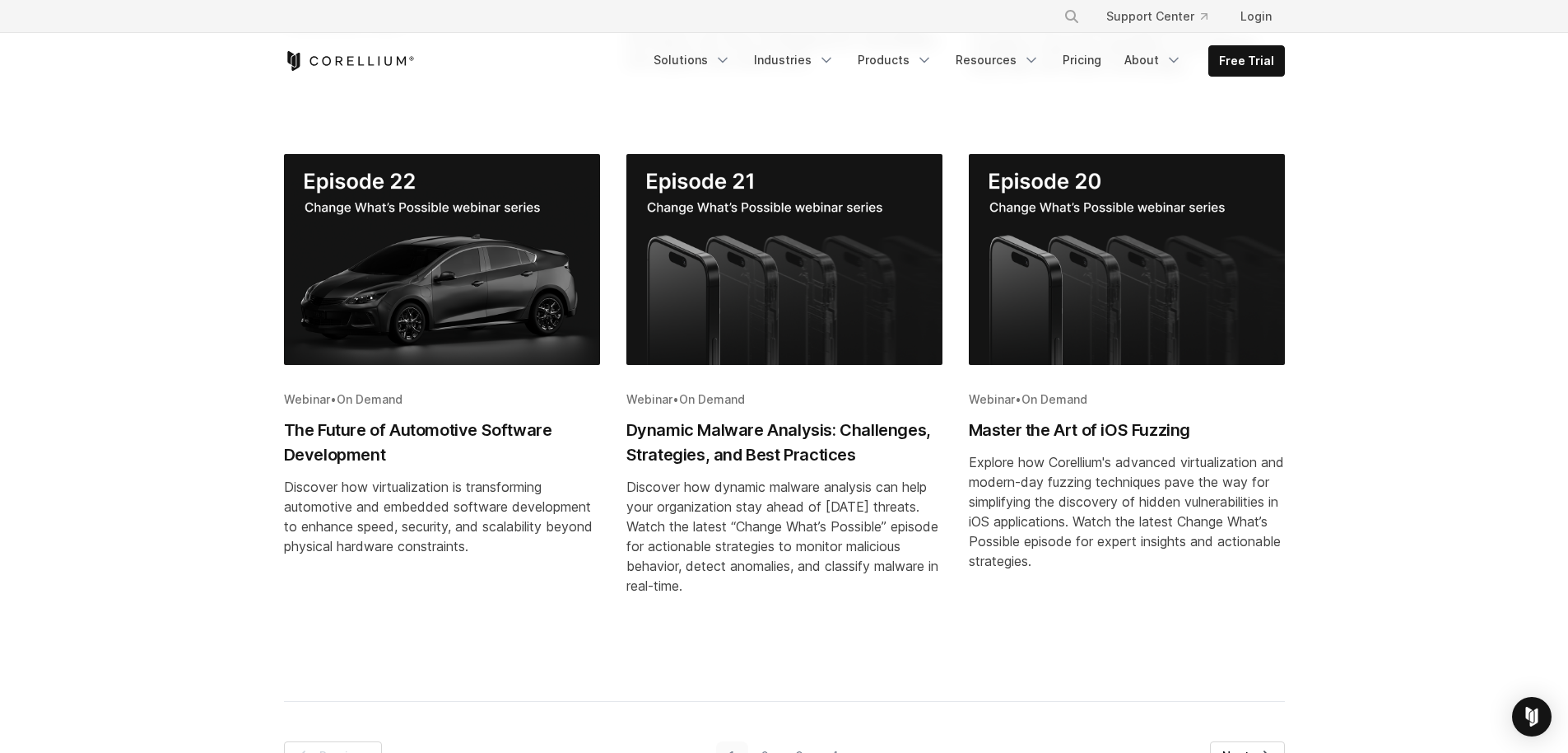
click at [856, 294] on img "Blog post summary: Dynamic Malware Analysis: Challenges, Strategies, and Best P…" at bounding box center [784, 259] width 316 height 211
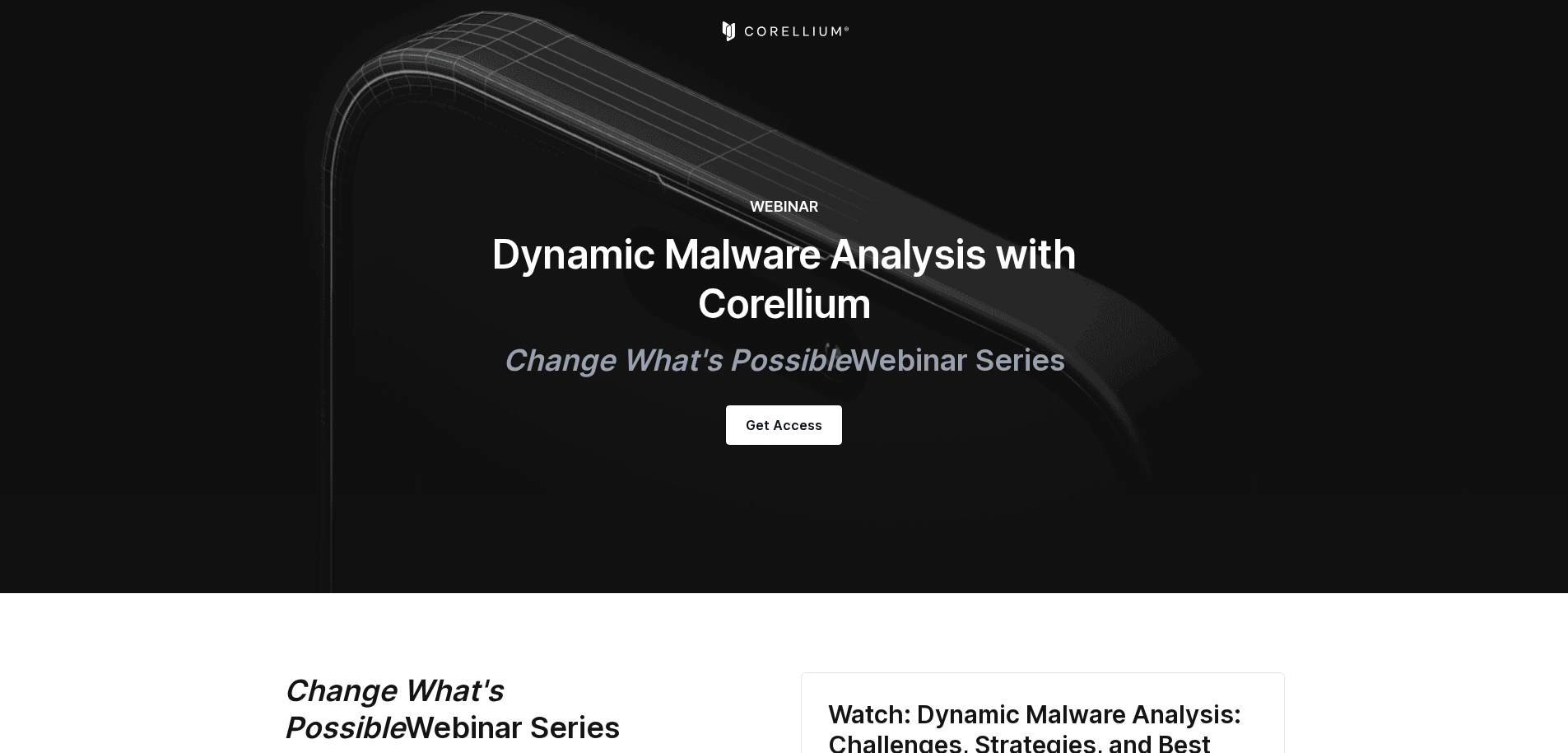
select select "******"
select select "**********"
click at [801, 423] on span "Get Access" at bounding box center [784, 424] width 77 height 20
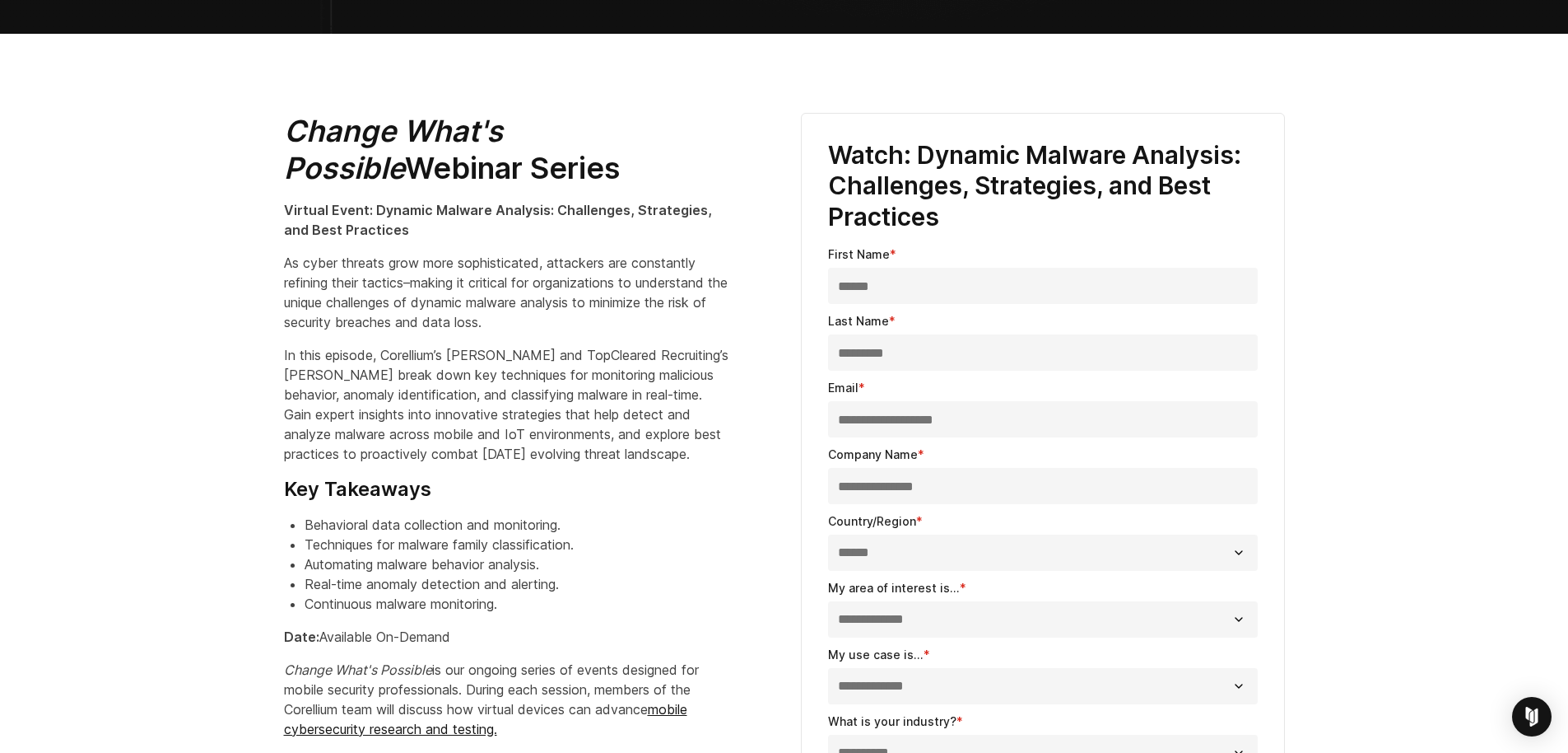
scroll to position [564, 0]
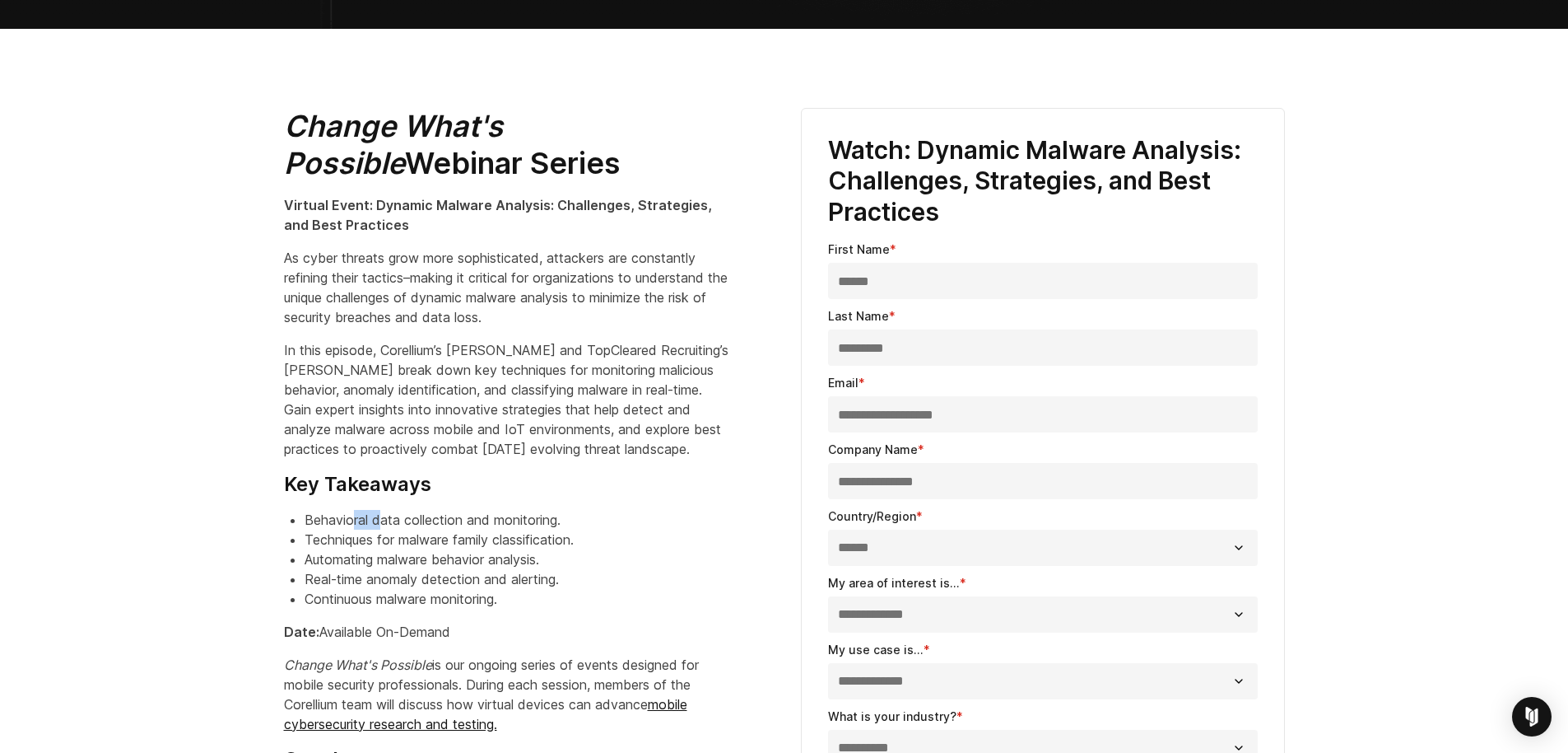
drag, startPoint x: 355, startPoint y: 518, endPoint x: 452, endPoint y: 524, distance: 97.2
click at [402, 520] on li "Behavioral data collection and monitoring." at bounding box center [517, 519] width 424 height 20
drag, startPoint x: 384, startPoint y: 537, endPoint x: 481, endPoint y: 538, distance: 97.0
click at [439, 538] on li "Techniques for malware family classification." at bounding box center [517, 539] width 424 height 20
drag, startPoint x: 401, startPoint y: 560, endPoint x: 498, endPoint y: 560, distance: 97.0
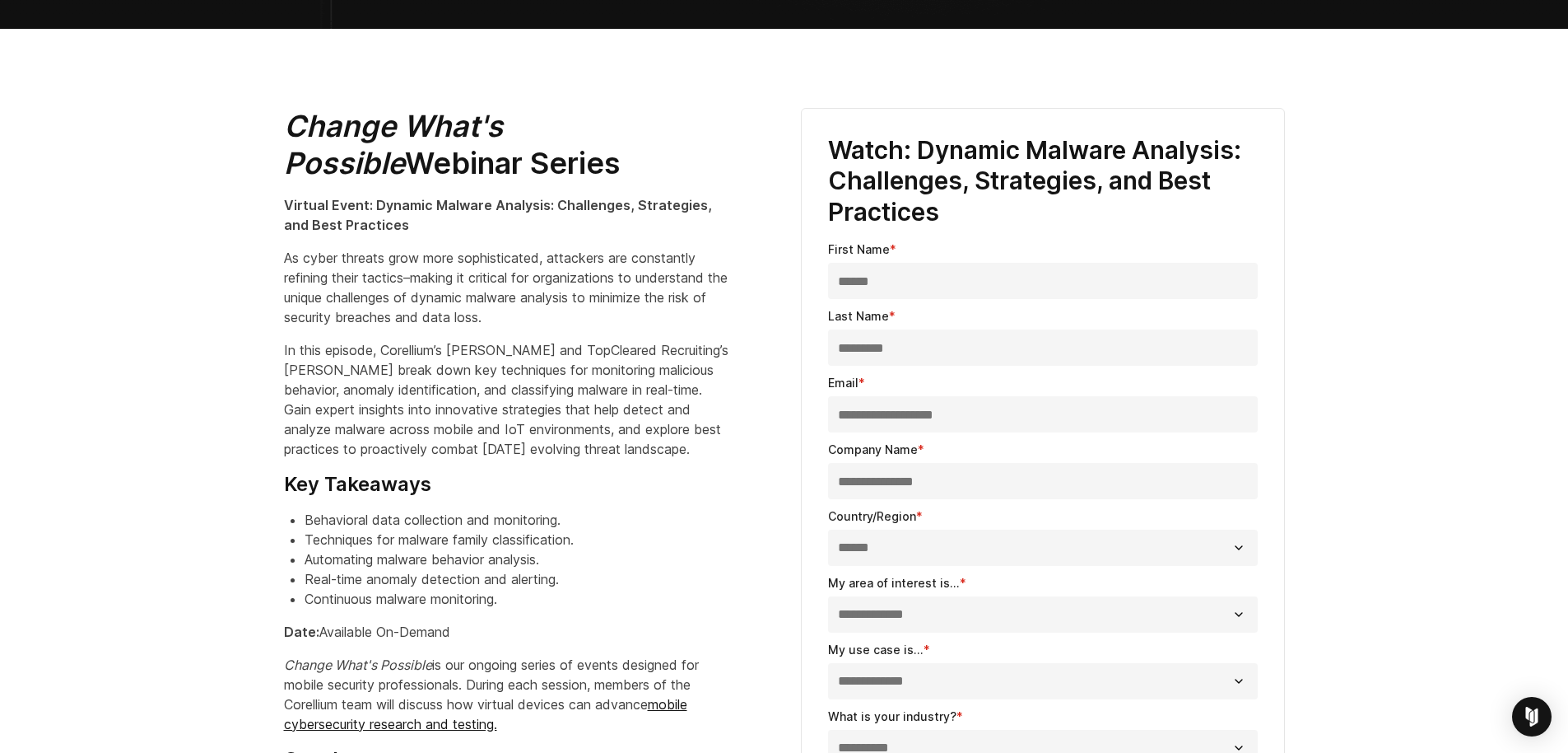
click at [433, 560] on li "Automating malware behavior analysis." at bounding box center [517, 559] width 424 height 20
drag, startPoint x: 407, startPoint y: 584, endPoint x: 469, endPoint y: 584, distance: 62.0
click at [428, 584] on li "Real-time anomaly detection and alerting." at bounding box center [517, 578] width 424 height 20
click at [420, 592] on li "Continuous malware monitoring." at bounding box center [517, 598] width 424 height 20
drag, startPoint x: 405, startPoint y: 580, endPoint x: 547, endPoint y: 582, distance: 142.0
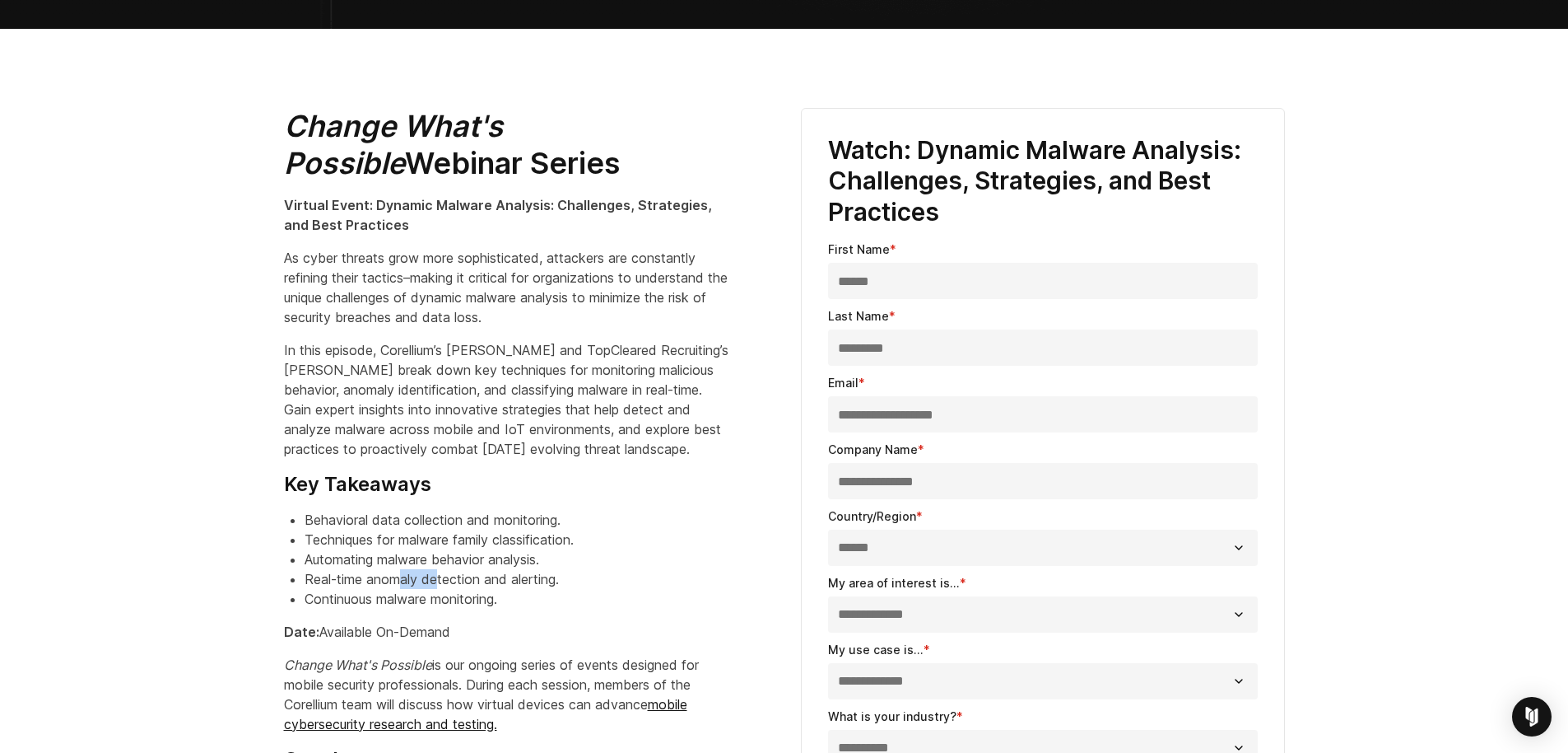
click at [445, 580] on li "Real-time anomaly detection and alerting." at bounding box center [517, 578] width 424 height 20
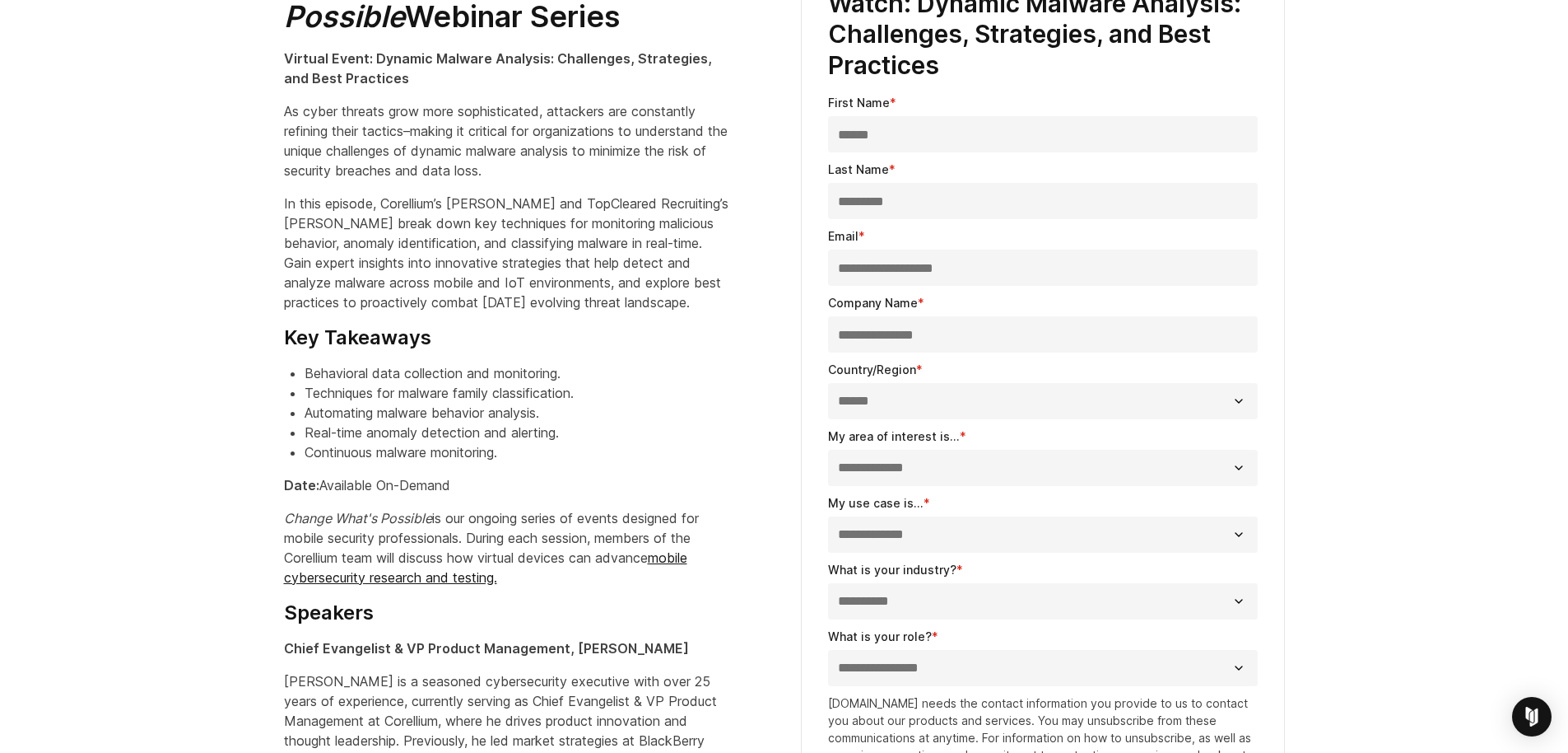
drag, startPoint x: 338, startPoint y: 496, endPoint x: 493, endPoint y: 527, distance: 158.1
click at [410, 516] on div "Change What's Possible Webinar Series Virtual Event: Dynamic Malware Analysis: …" at bounding box center [526, 570] width 484 height 1218
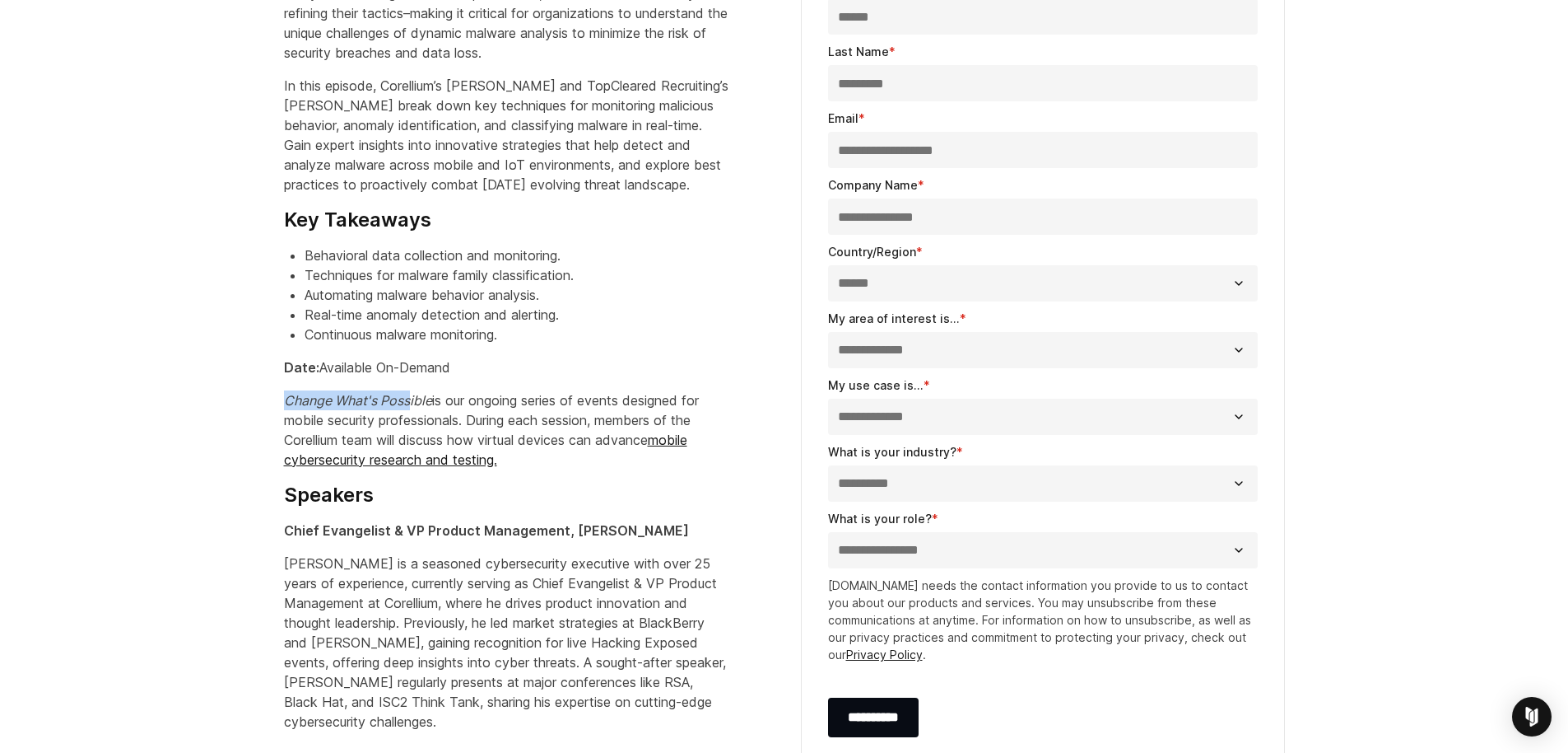
scroll to position [845, 0]
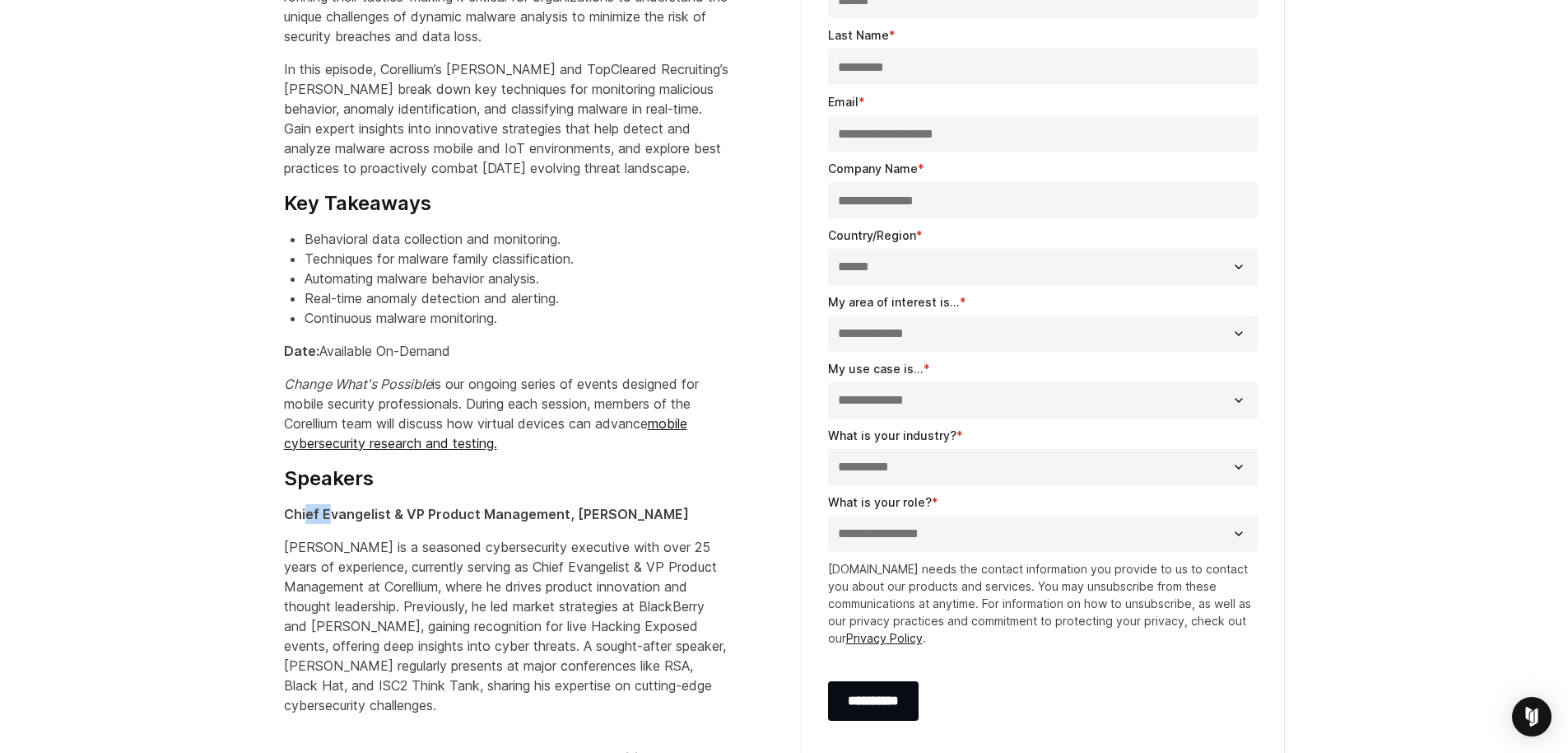
drag, startPoint x: 350, startPoint y: 523, endPoint x: 416, endPoint y: 538, distance: 67.7
click at [380, 530] on div "Change What's Possible Webinar Series Virtual Event: Dynamic Malware Analysis: …" at bounding box center [526, 436] width 484 height 1218
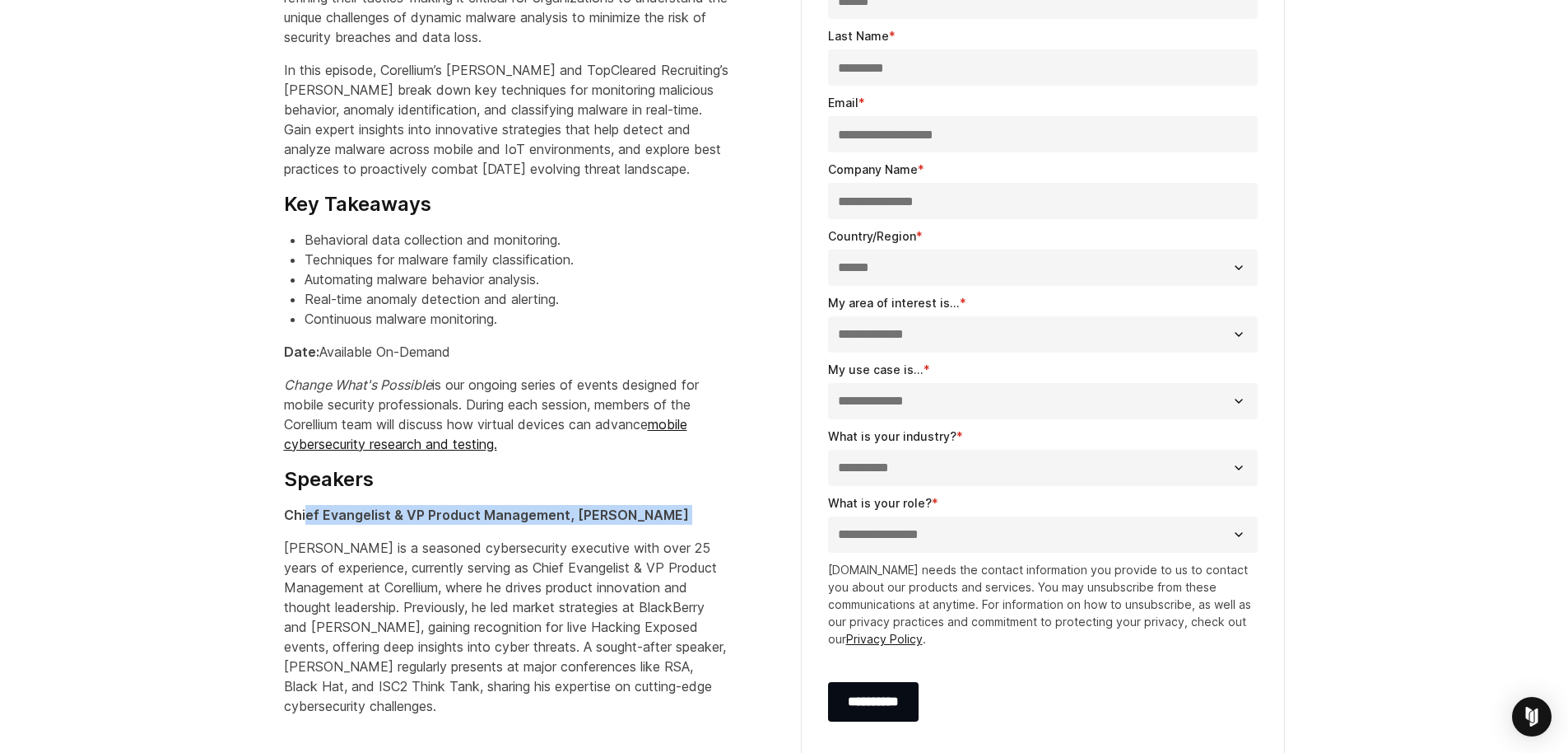
scroll to position [497, 0]
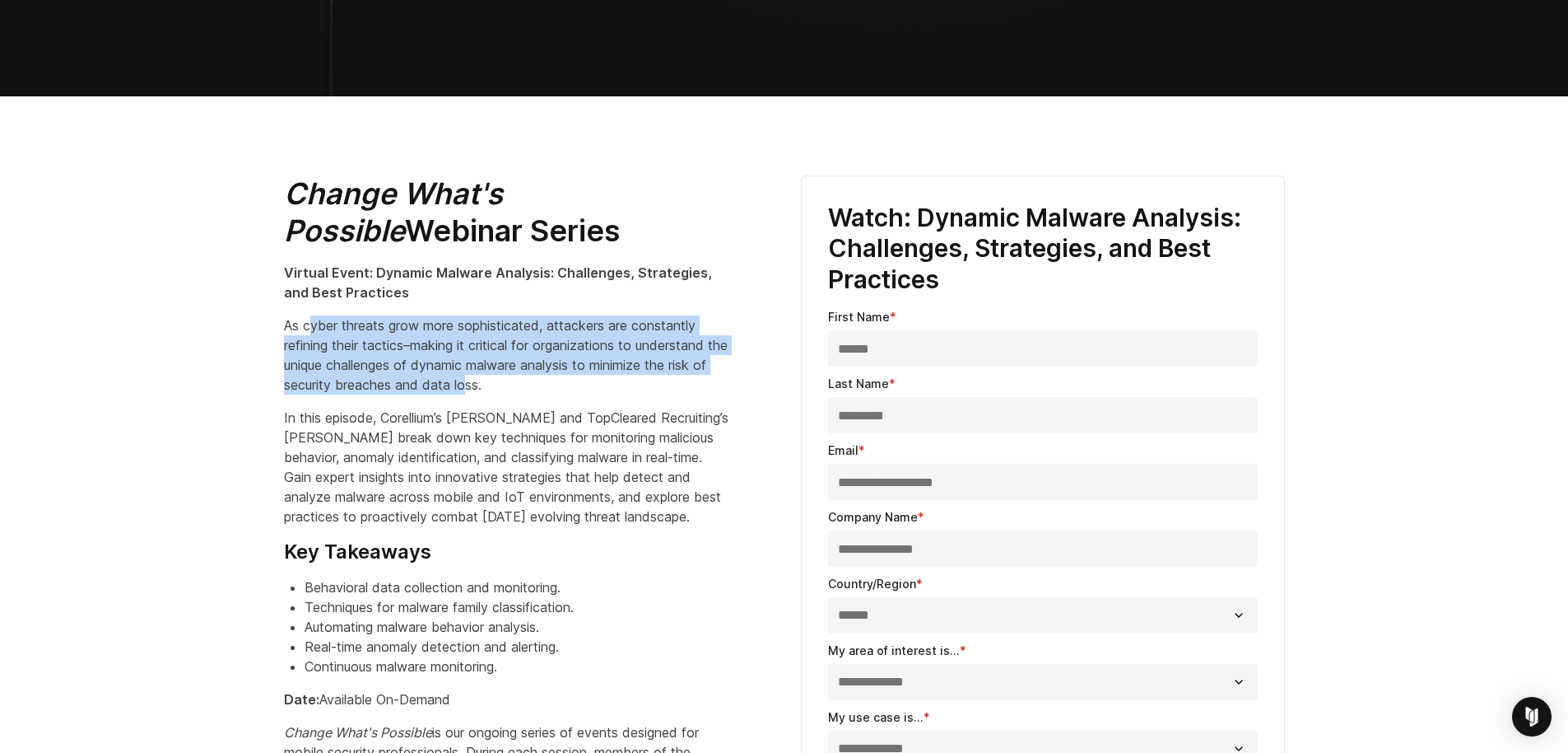
drag, startPoint x: 313, startPoint y: 325, endPoint x: 485, endPoint y: 392, distance: 184.6
click at [485, 392] on p "As cyber threats grow more sophisticated, attackers are constantly refining the…" at bounding box center [507, 355] width 445 height 79
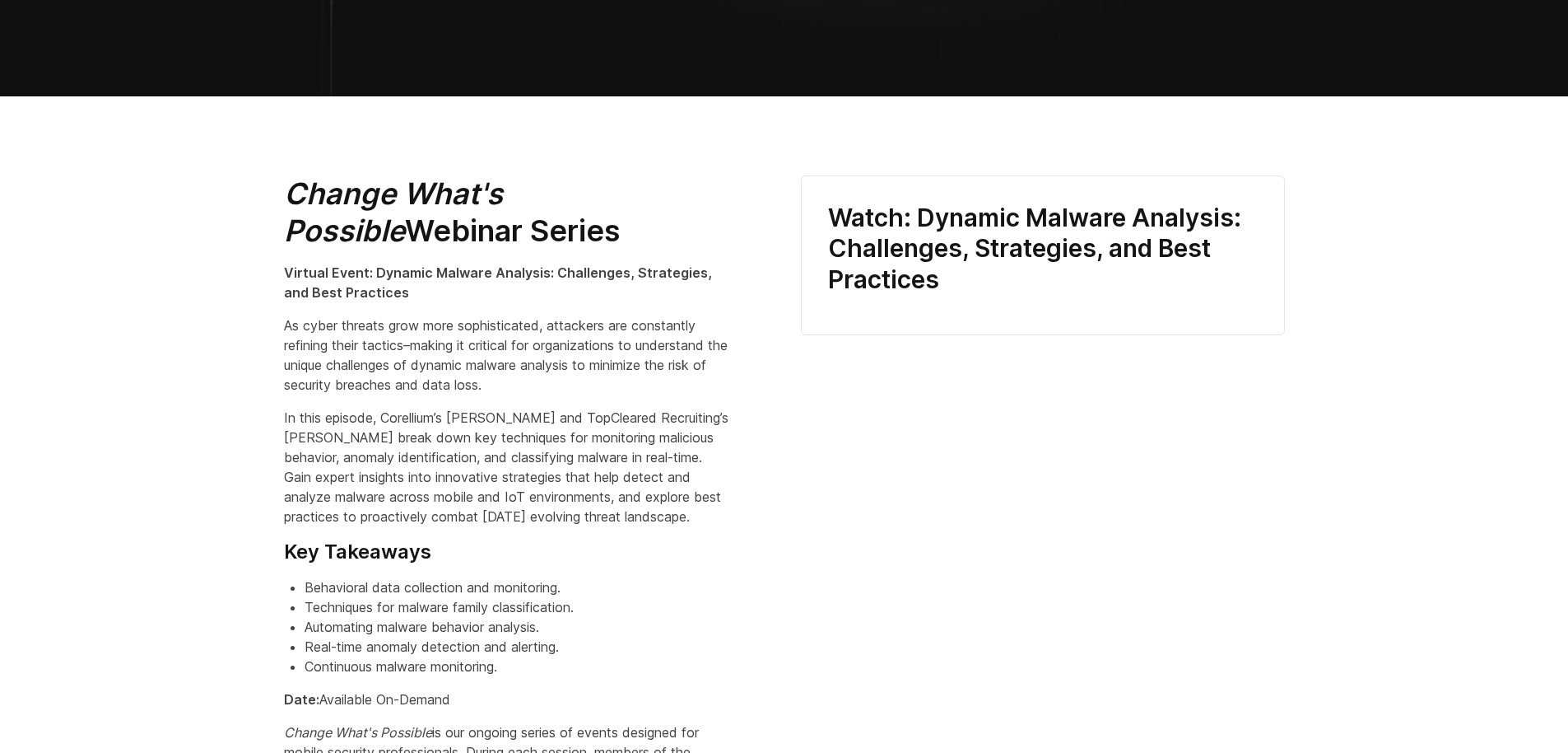
select select "******"
select select "**********"
